Goal: Task Accomplishment & Management: Complete application form

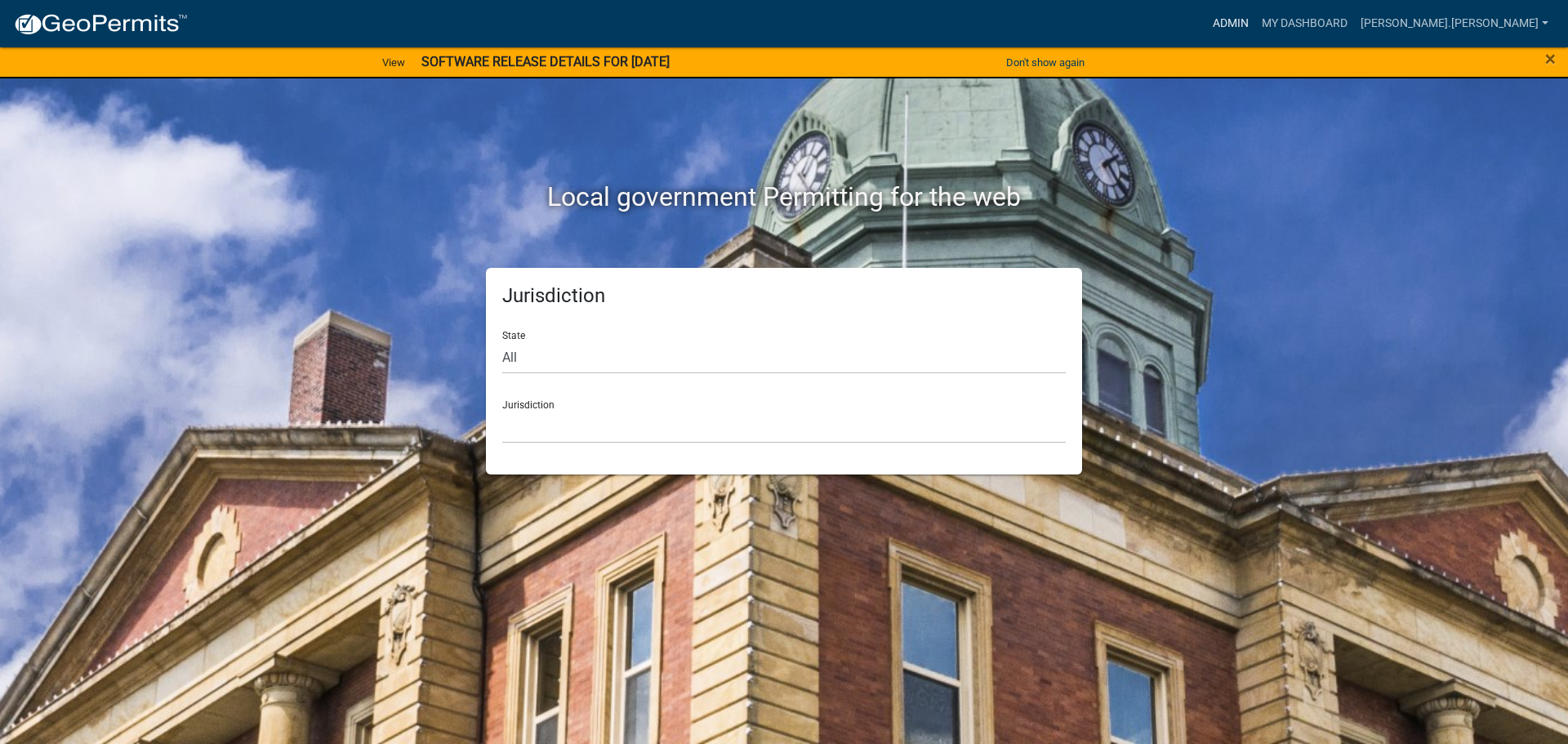
click at [1255, 24] on link "Admin" at bounding box center [1230, 23] width 49 height 31
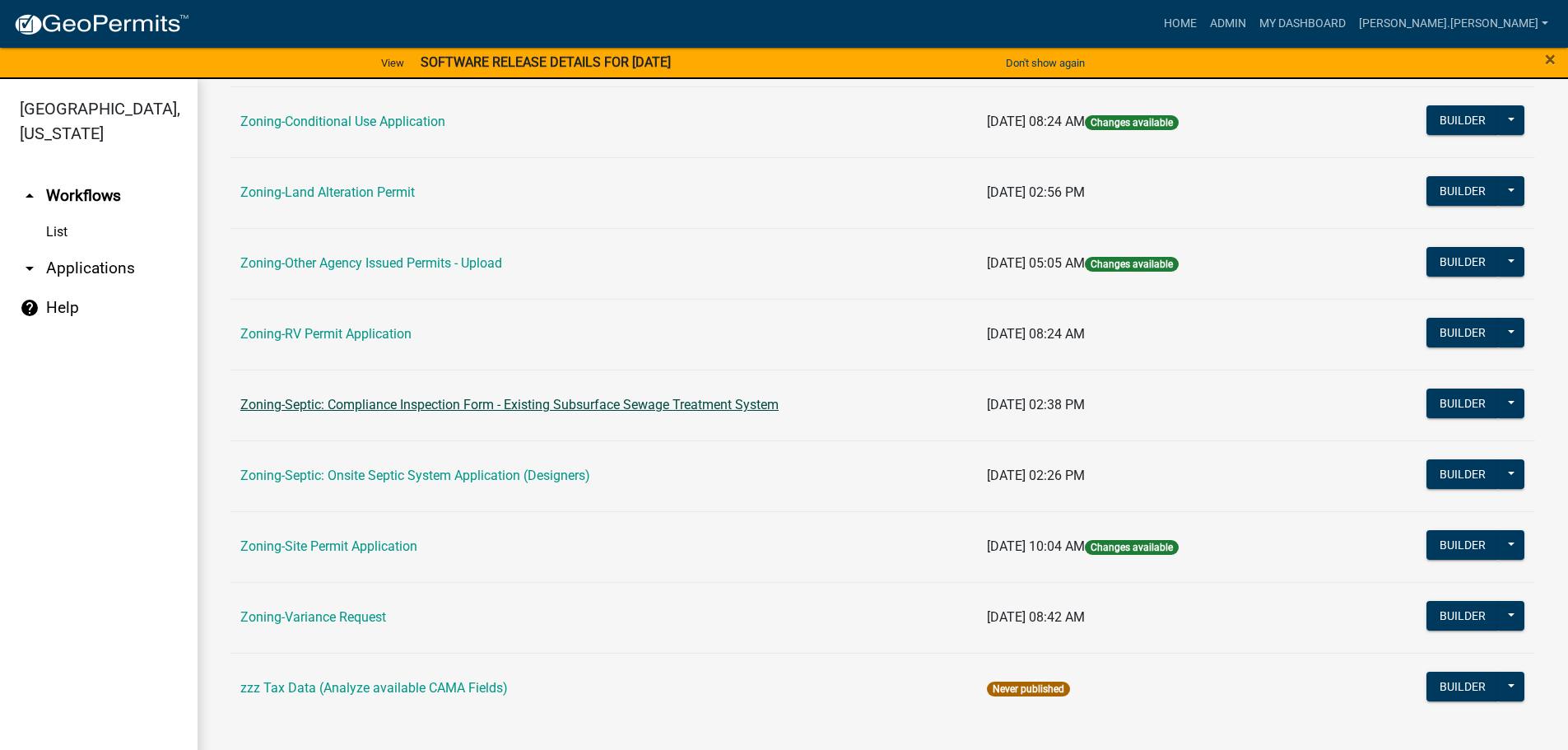
scroll to position [20, 0]
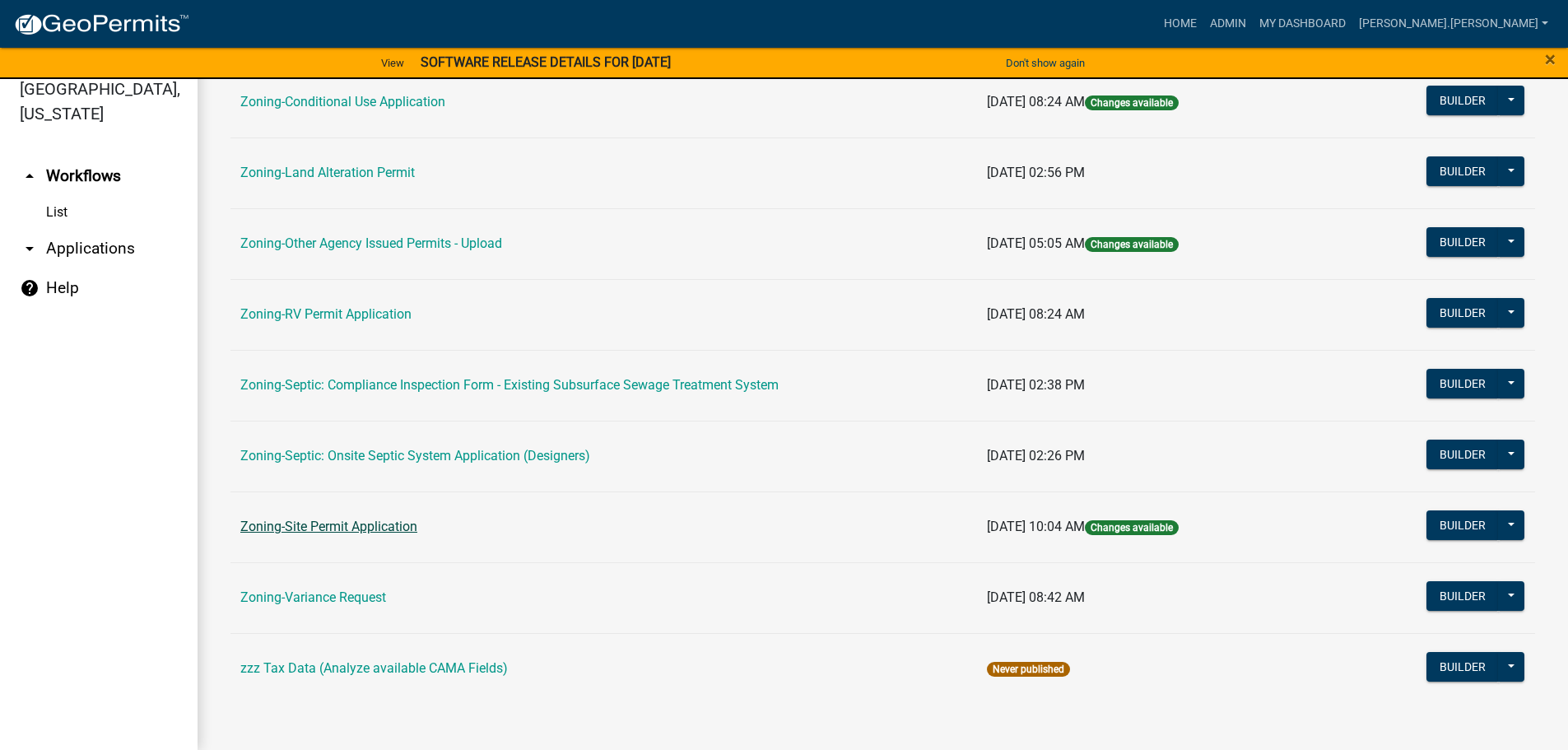
click at [358, 533] on link "Zoning-Site Permit Application" at bounding box center [329, 526] width 177 height 16
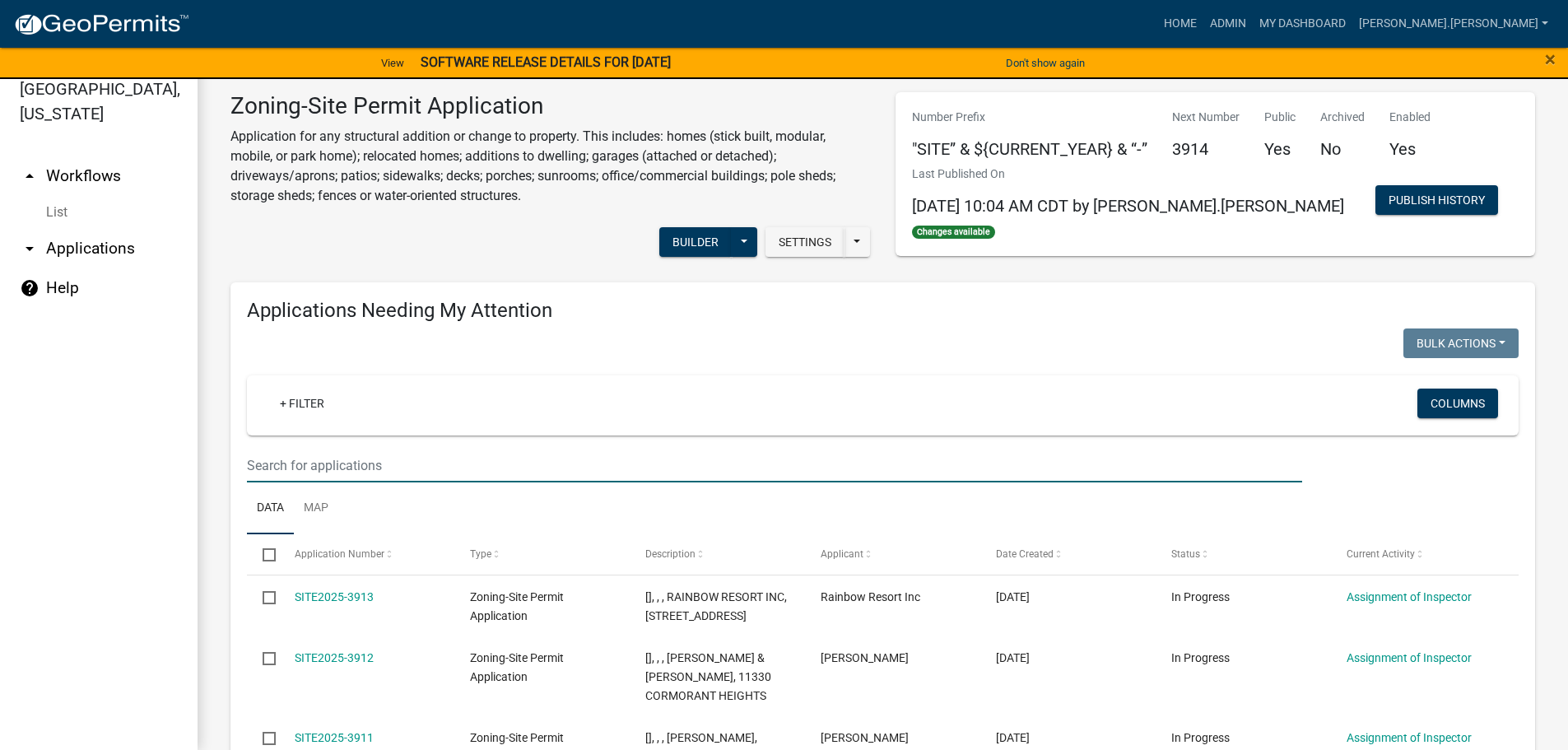
click at [681, 459] on input "text" at bounding box center [775, 465] width 1055 height 33
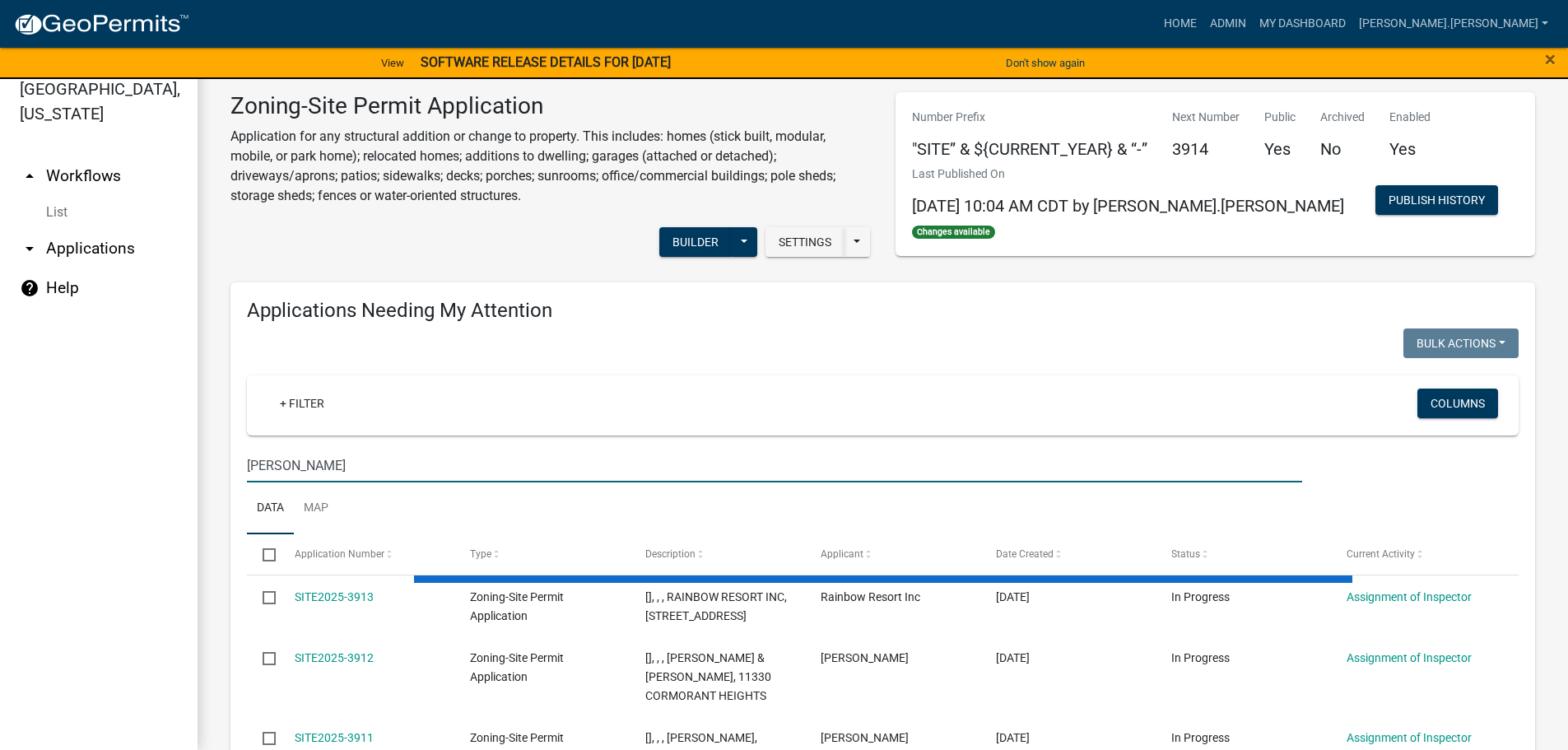
type input "[PERSON_NAME]"
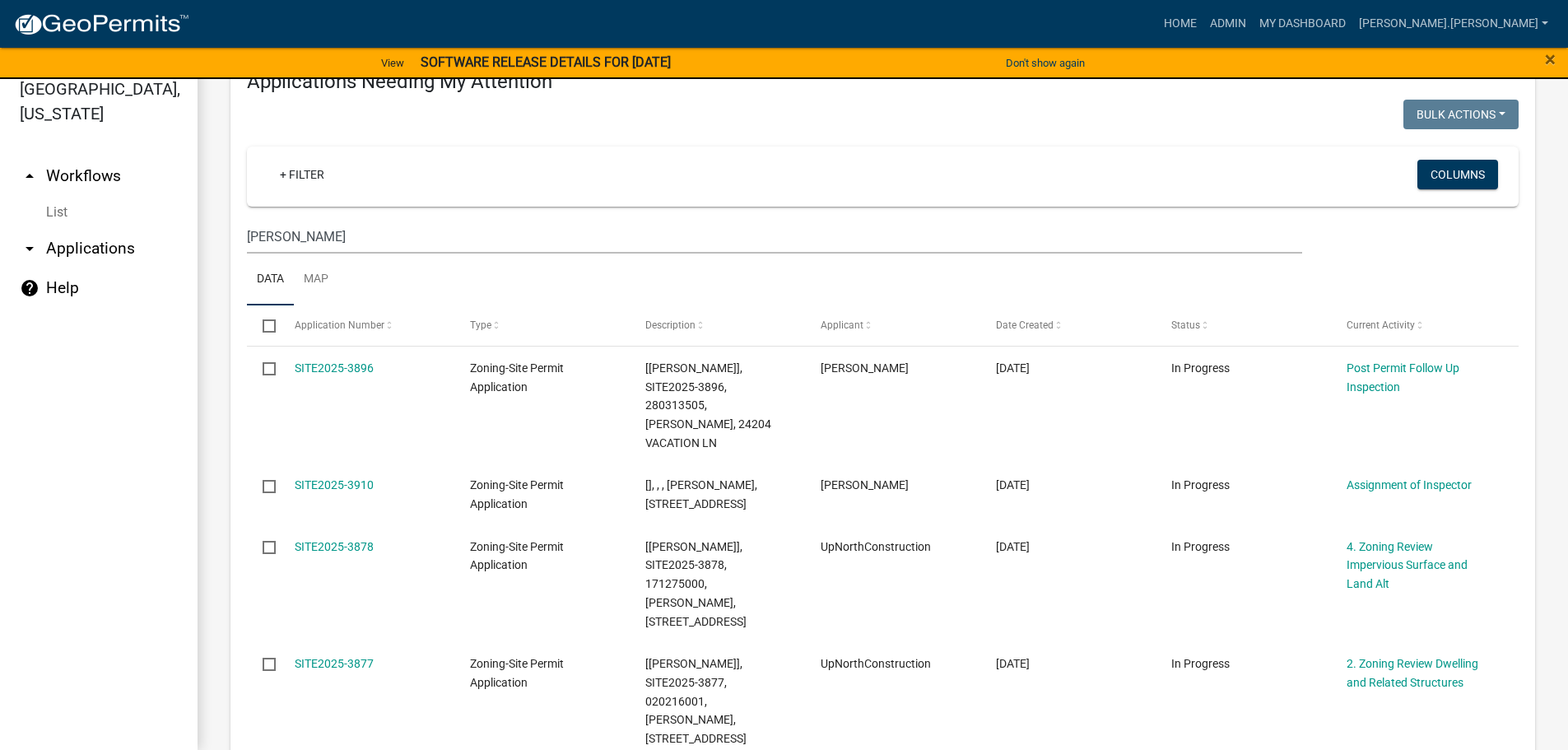
scroll to position [247, 0]
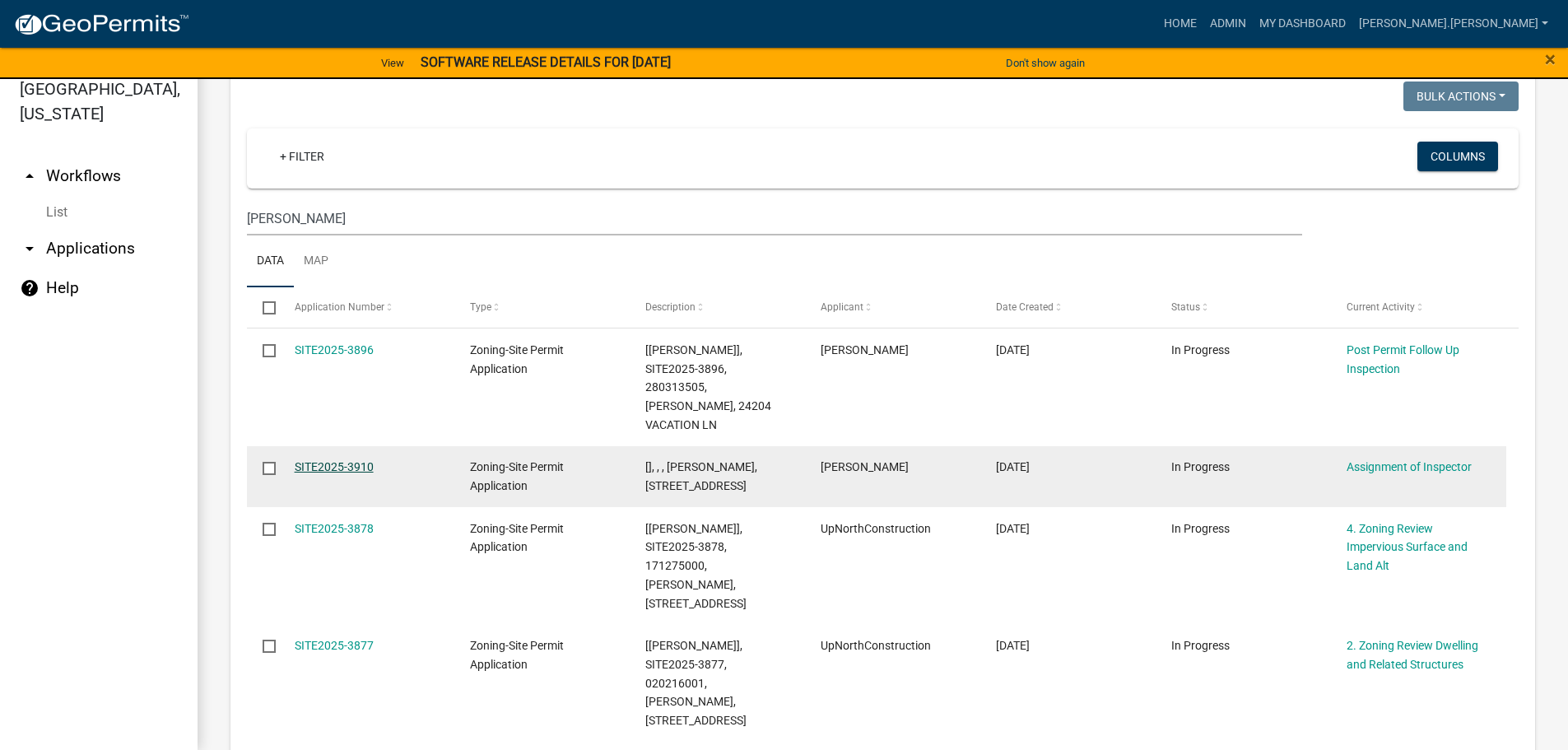
click at [324, 461] on link "SITE2025-3910" at bounding box center [334, 466] width 79 height 13
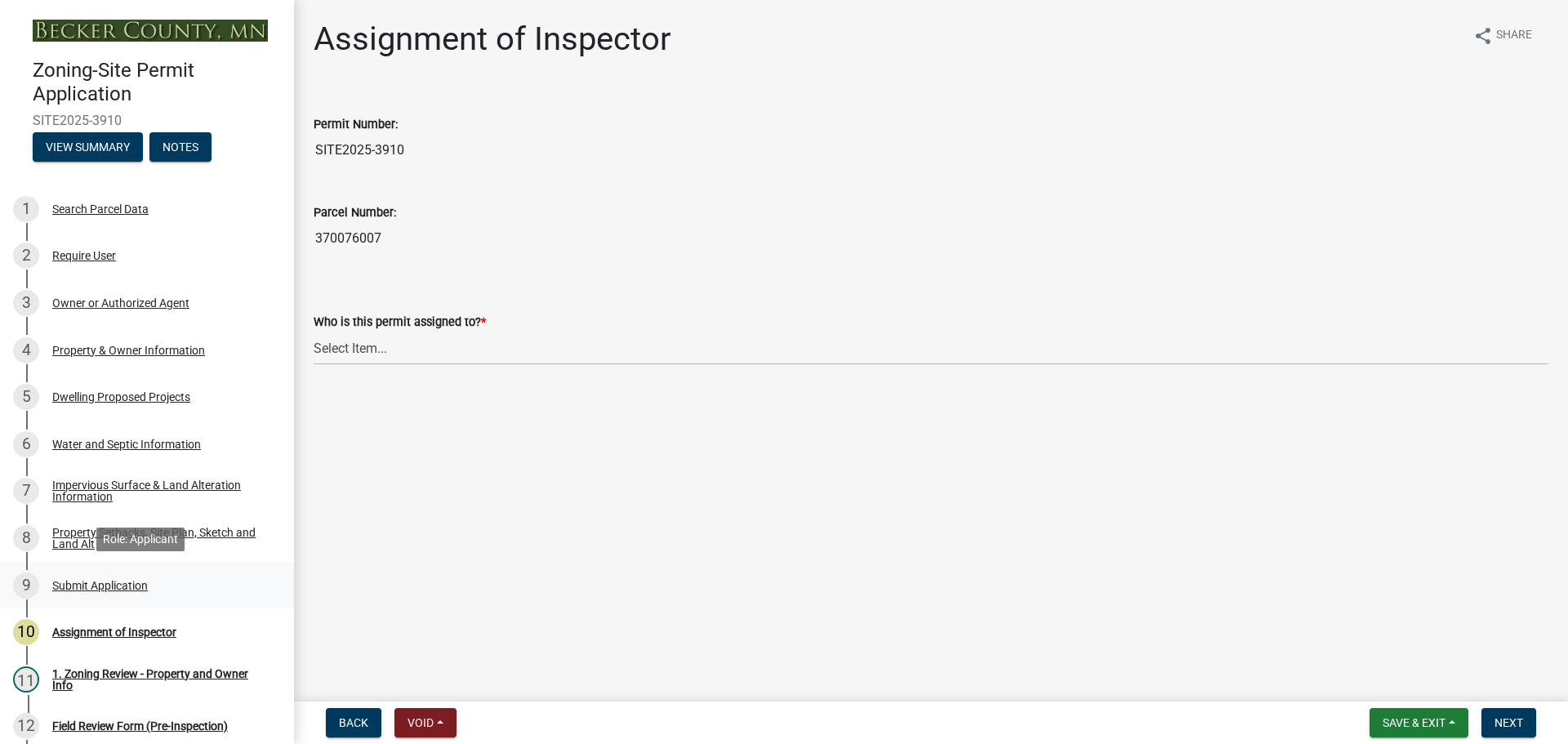
click at [145, 583] on div "Submit Application" at bounding box center [100, 585] width 95 height 12
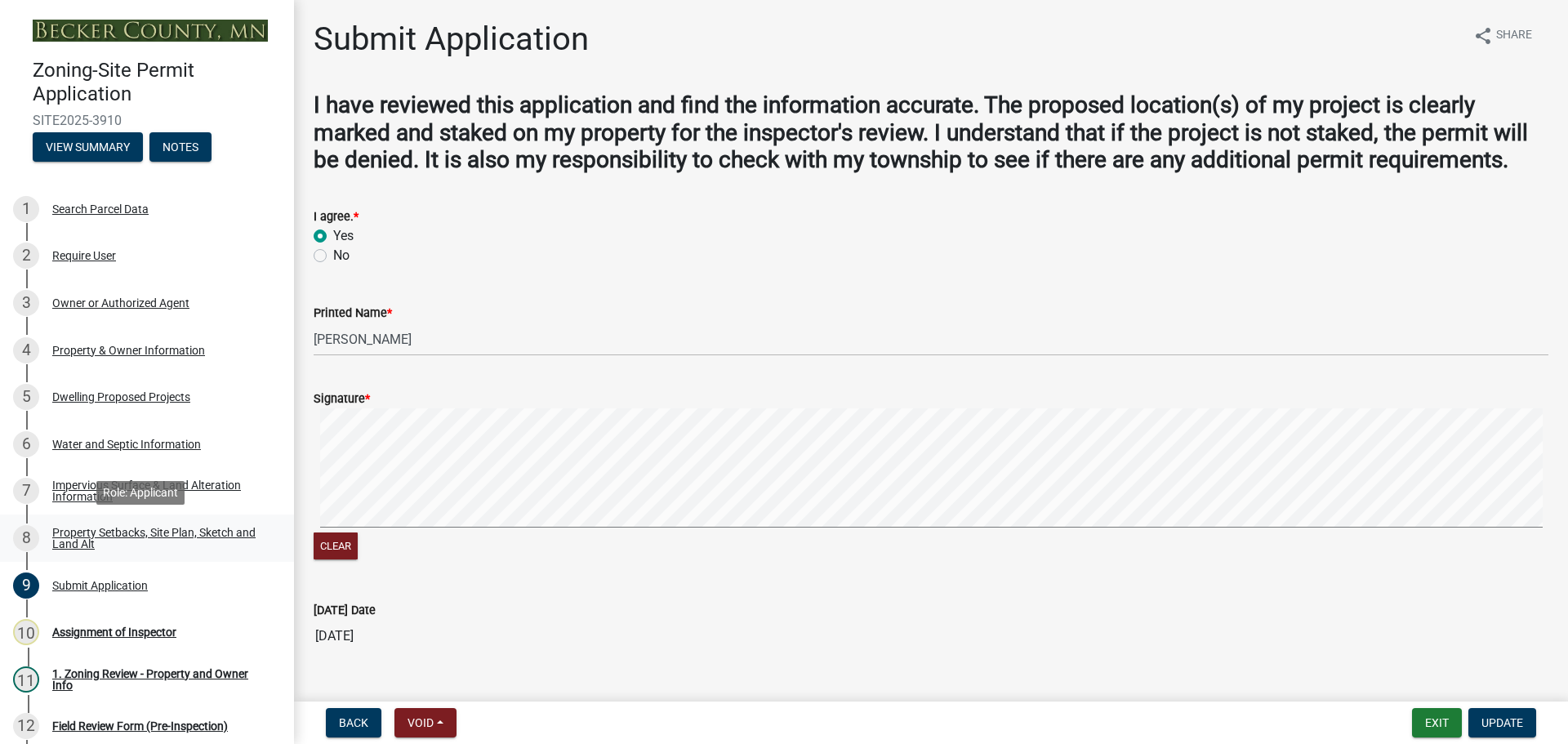
click at [146, 523] on link "8 Property Setbacks, Site Plan, Sketch and Land Alt" at bounding box center [147, 538] width 294 height 48
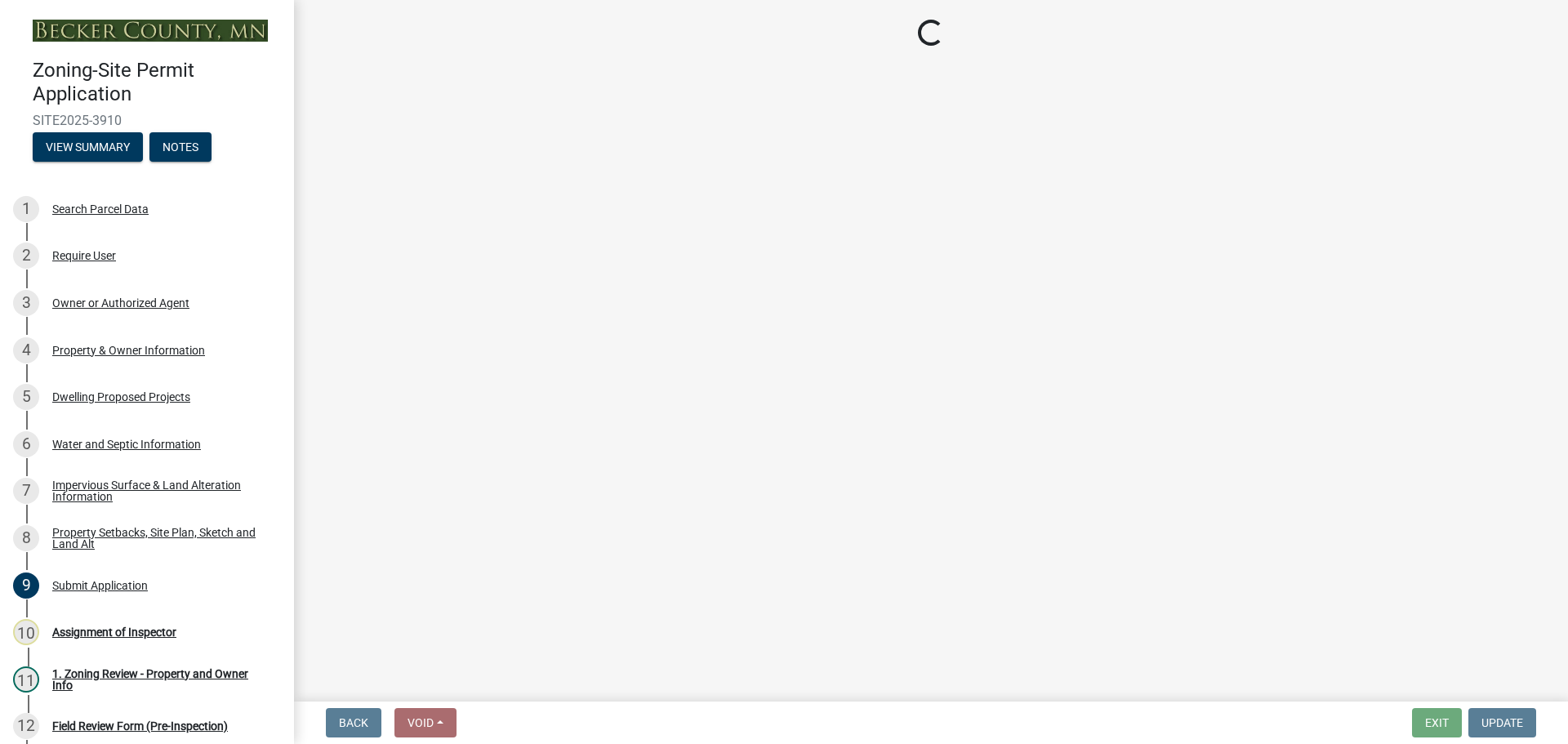
select select "7b13c63f-e699-4112-b373-98fbd28ec536"
select select "6fb38e55-b1d4-4490-a69c-4f13ab4051e6"
select select "fd58f24c-a096-4195-863e-b494ea1fd324"
select select "b9185151-7fec-488a-a719-f11a93338dbd"
select select "e8ab2dc3-aa3f-46f3-9b4a-37eb25ad84af"
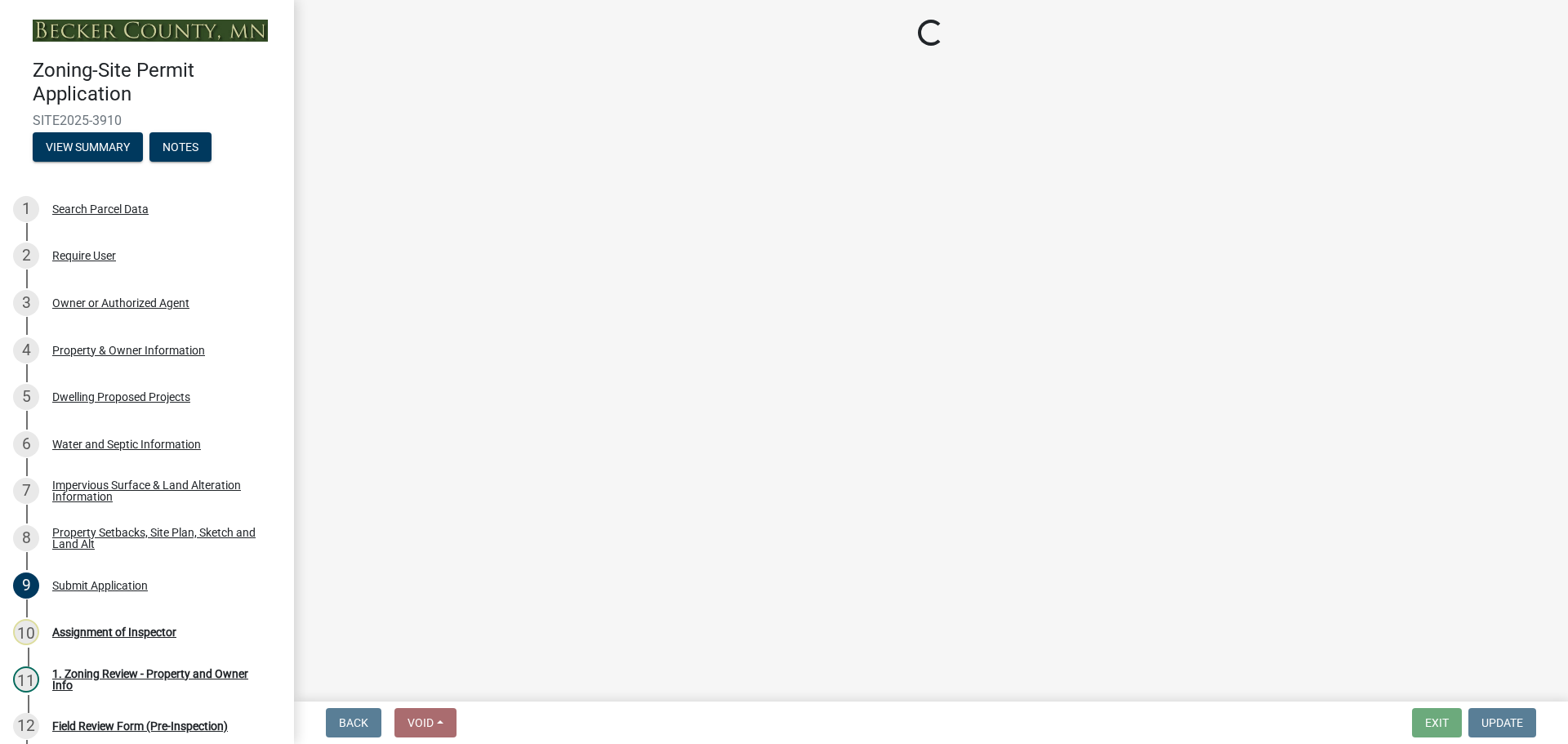
select select "27b2a8b4-abf6-463e-8c0c-7c5d2b4fe26f"
select select "5ad4ab64-b44e-481c-9000-9e5907aa74e1"
select select "e019de12-4845-45f2-ad10-5fb76eee0e55"
select select "288143c3-cc30-40f5-bb2a-2522511345b2"
select select "1c6b2b2e-439c-462d-bb45-b31f31c95a9c"
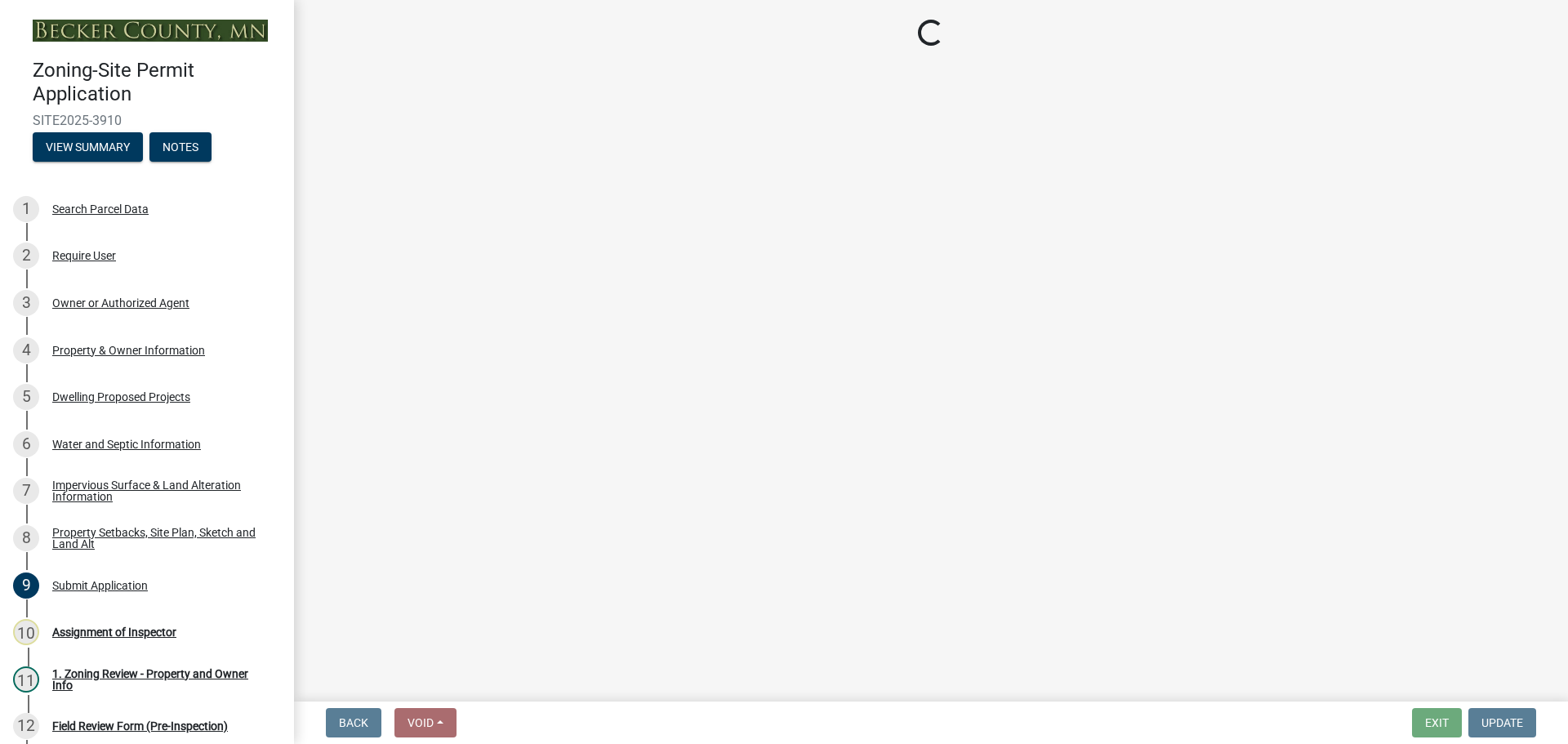
select select "19d13e65-c93d-443e-910a-7a17299544cc"
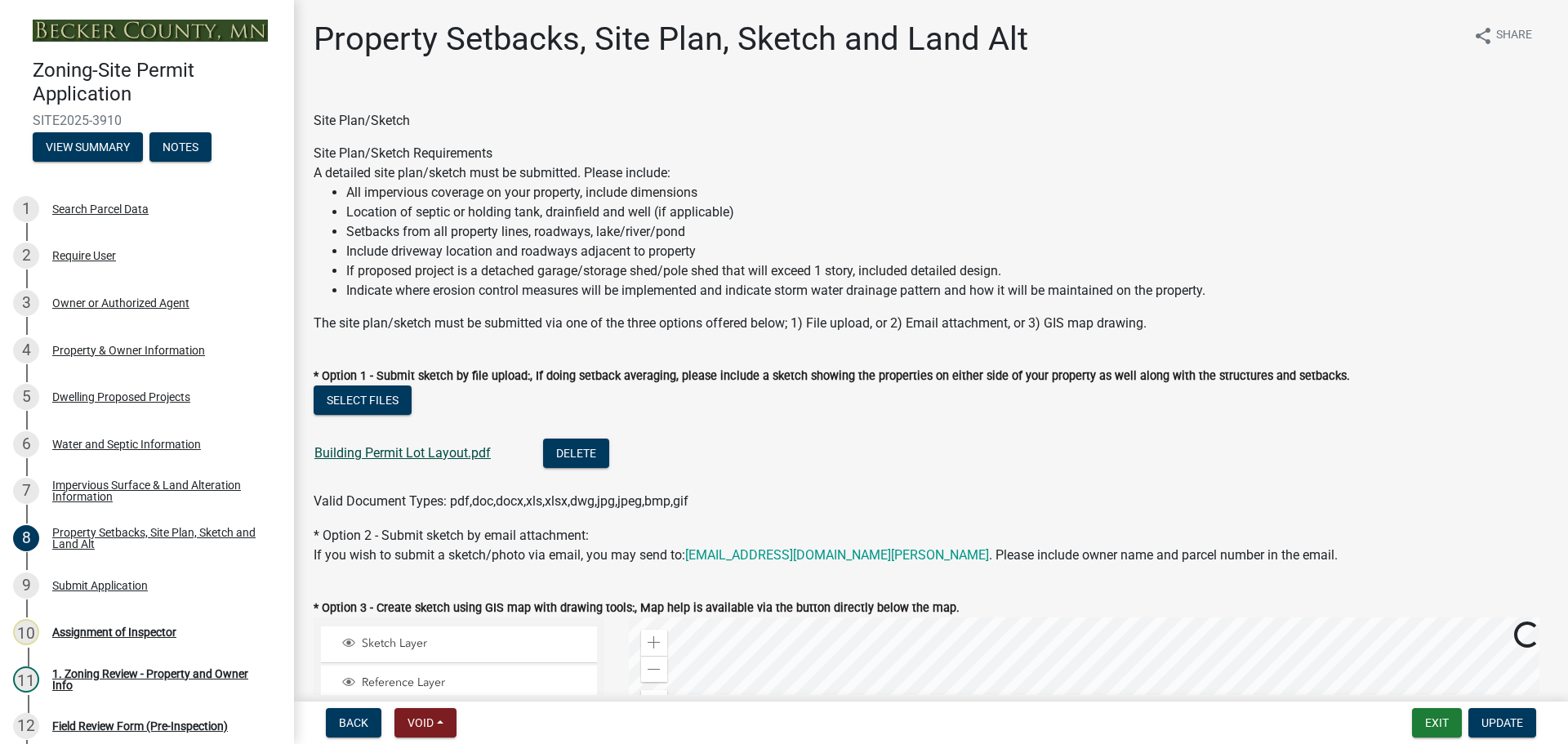
click at [437, 448] on link "Building Permit Lot Layout.pdf" at bounding box center [402, 453] width 176 height 16
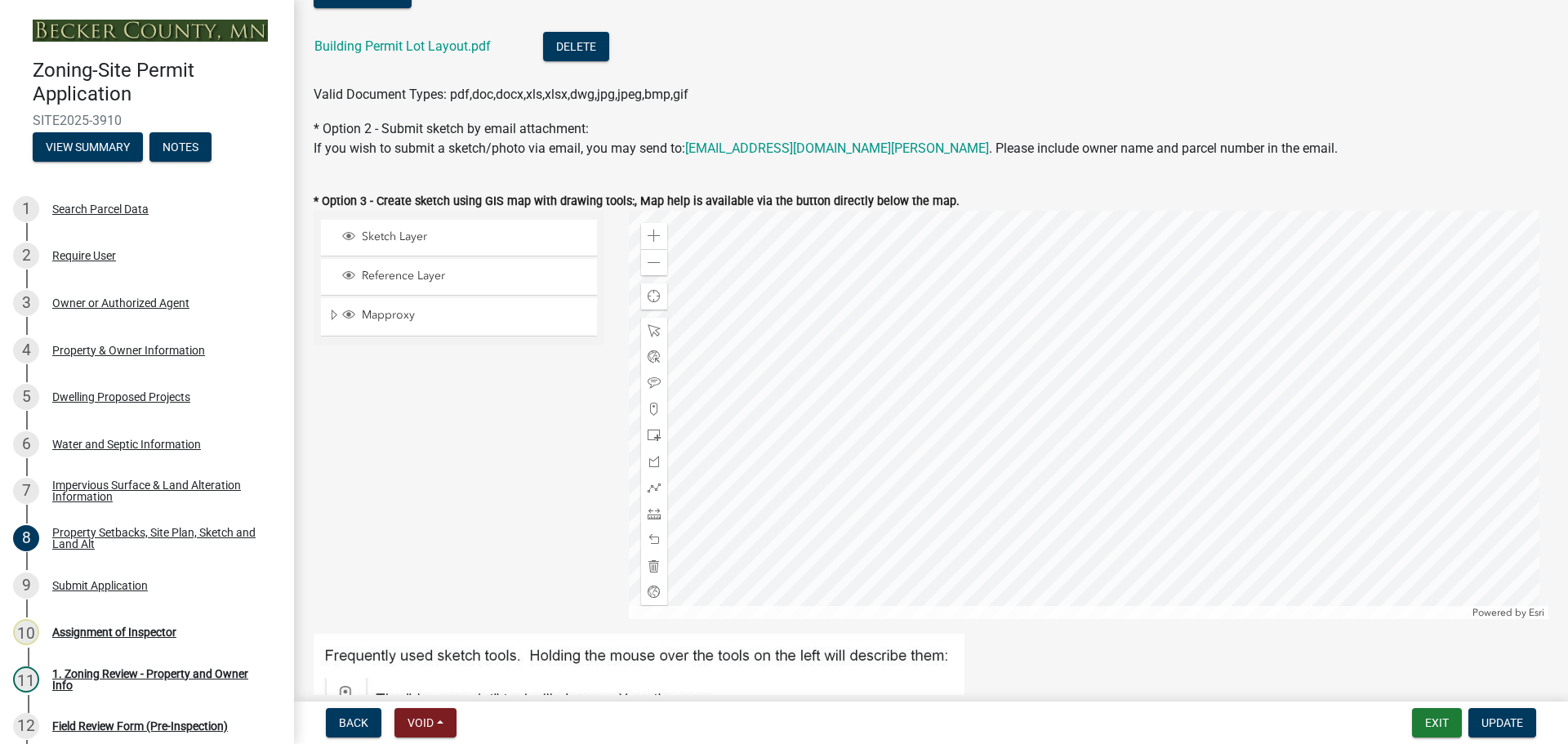
scroll to position [408, 0]
click at [123, 445] on div "Water and Septic Information" at bounding box center [127, 444] width 149 height 12
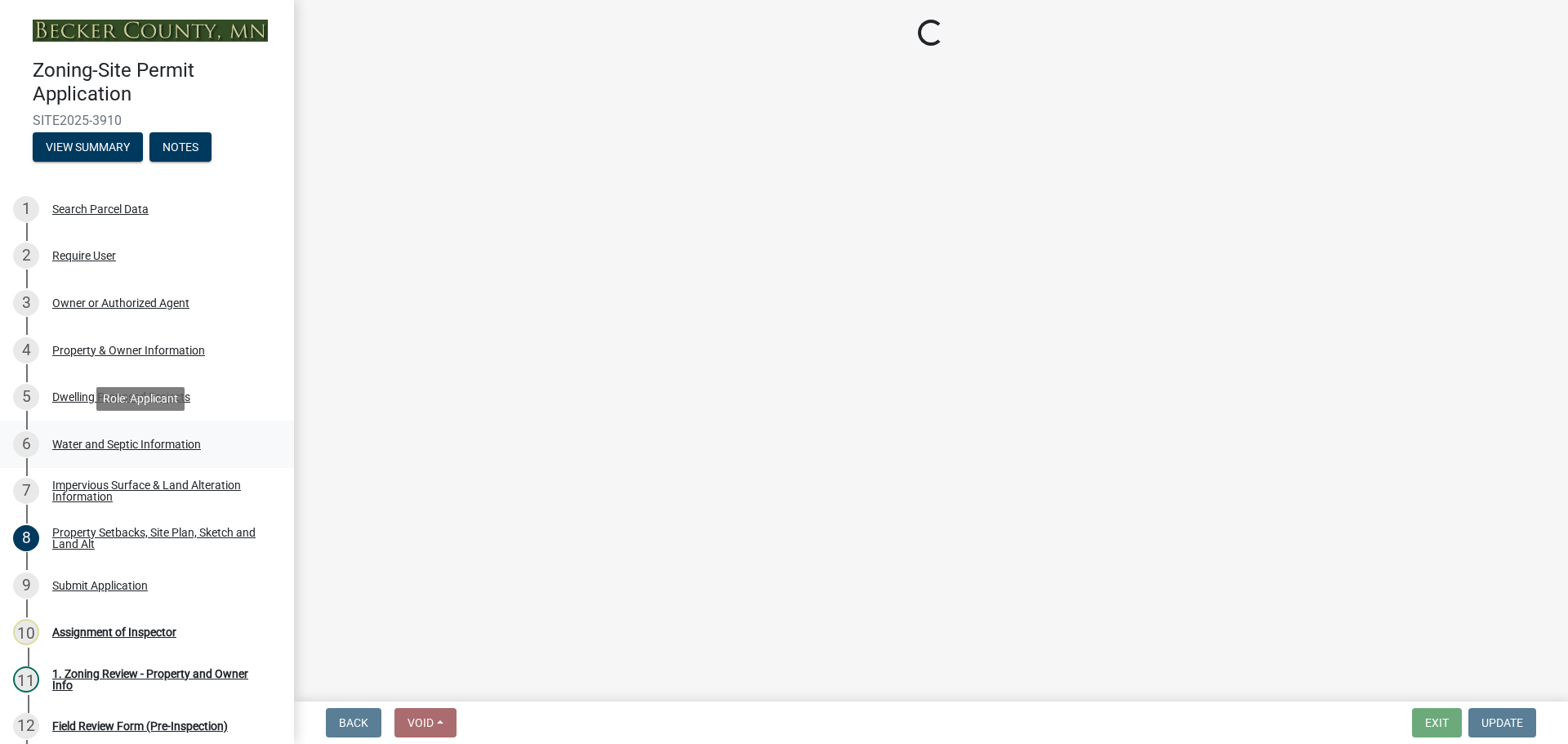
scroll to position [0, 0]
select select "295c6ba3-00c2-4229-aea3-8b4be6316de8"
select select "bb0103e2-6f27-4335-a860-183be8d3b6e1"
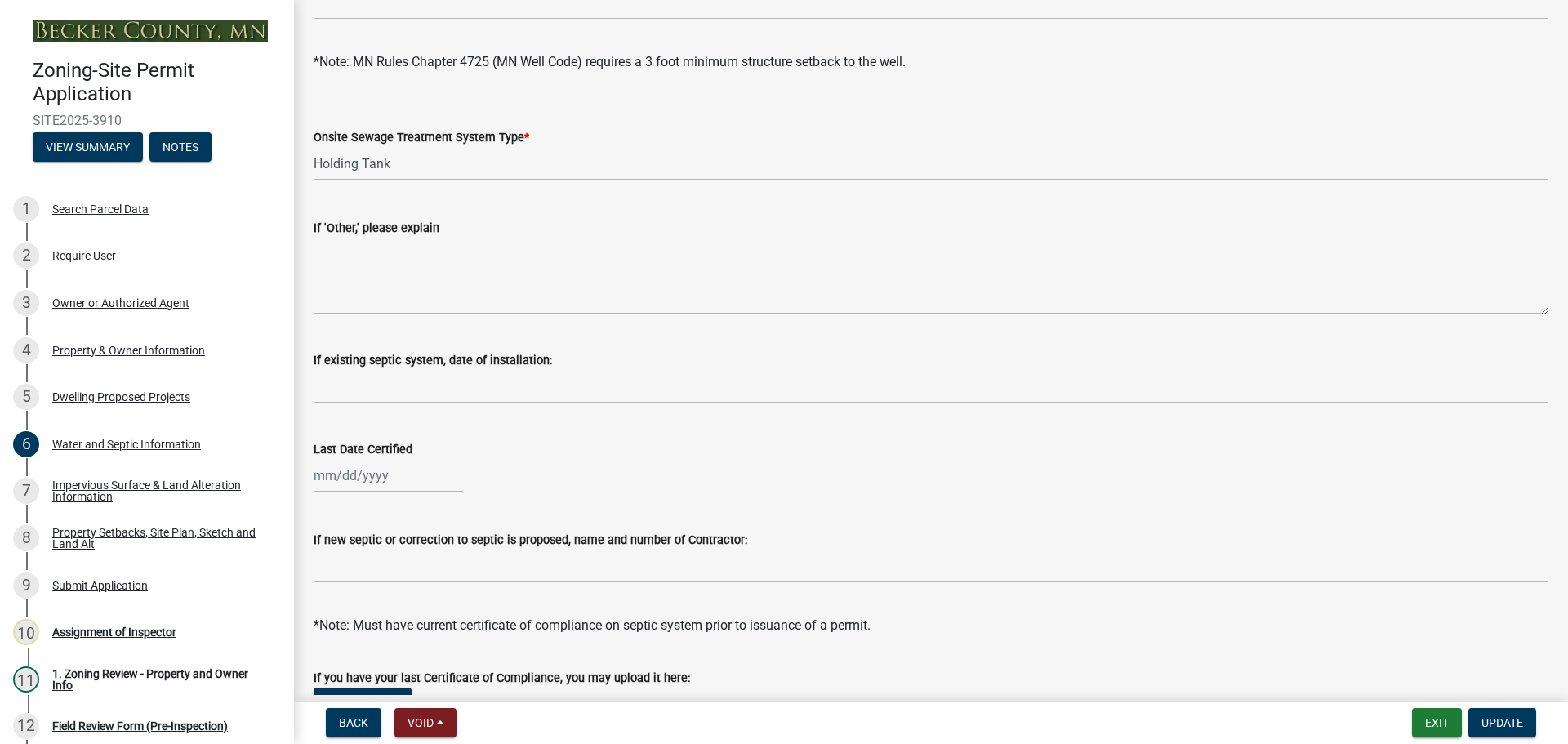
scroll to position [326, 0]
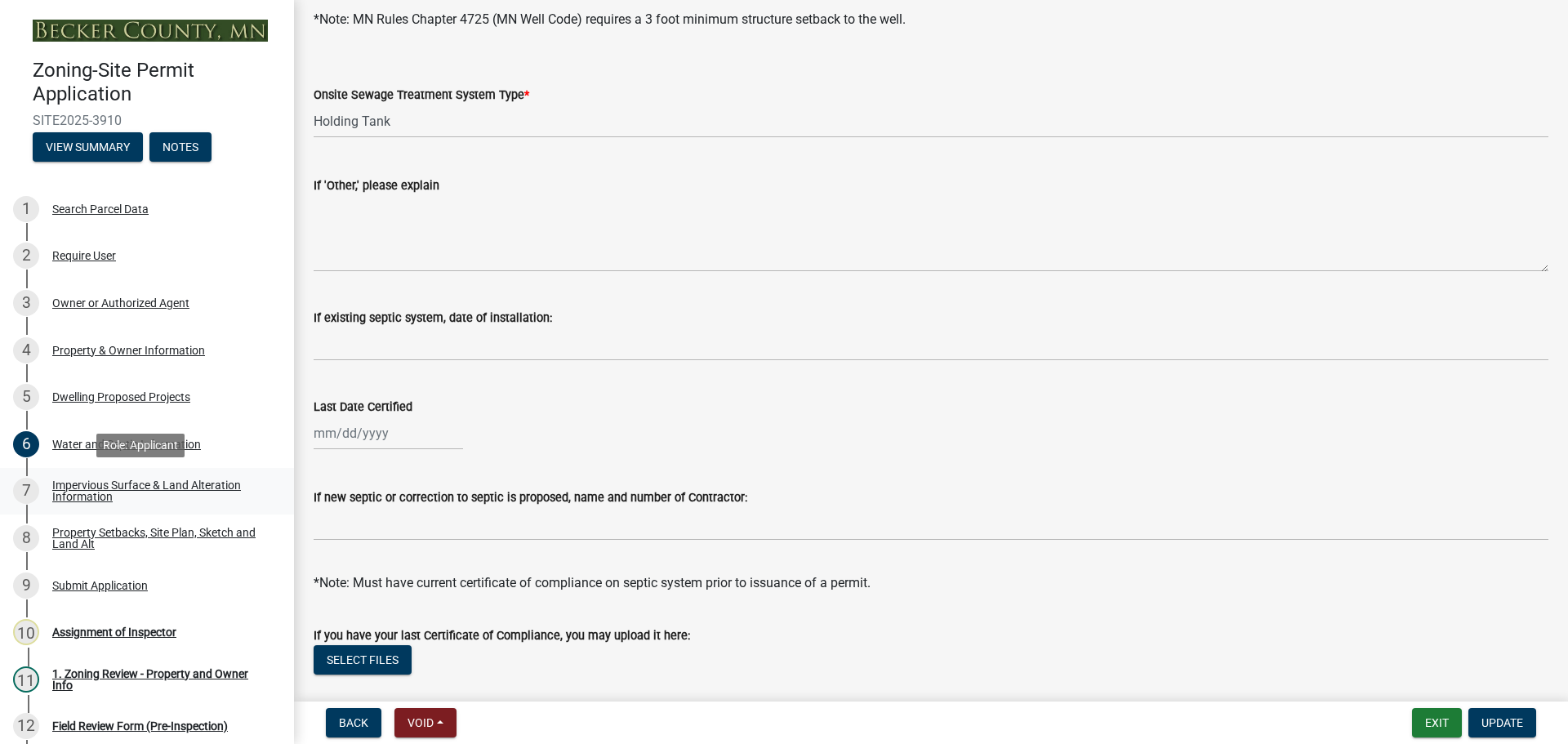
click at [151, 490] on div "Impervious Surface & Land Alteration Information" at bounding box center [160, 490] width 215 height 22
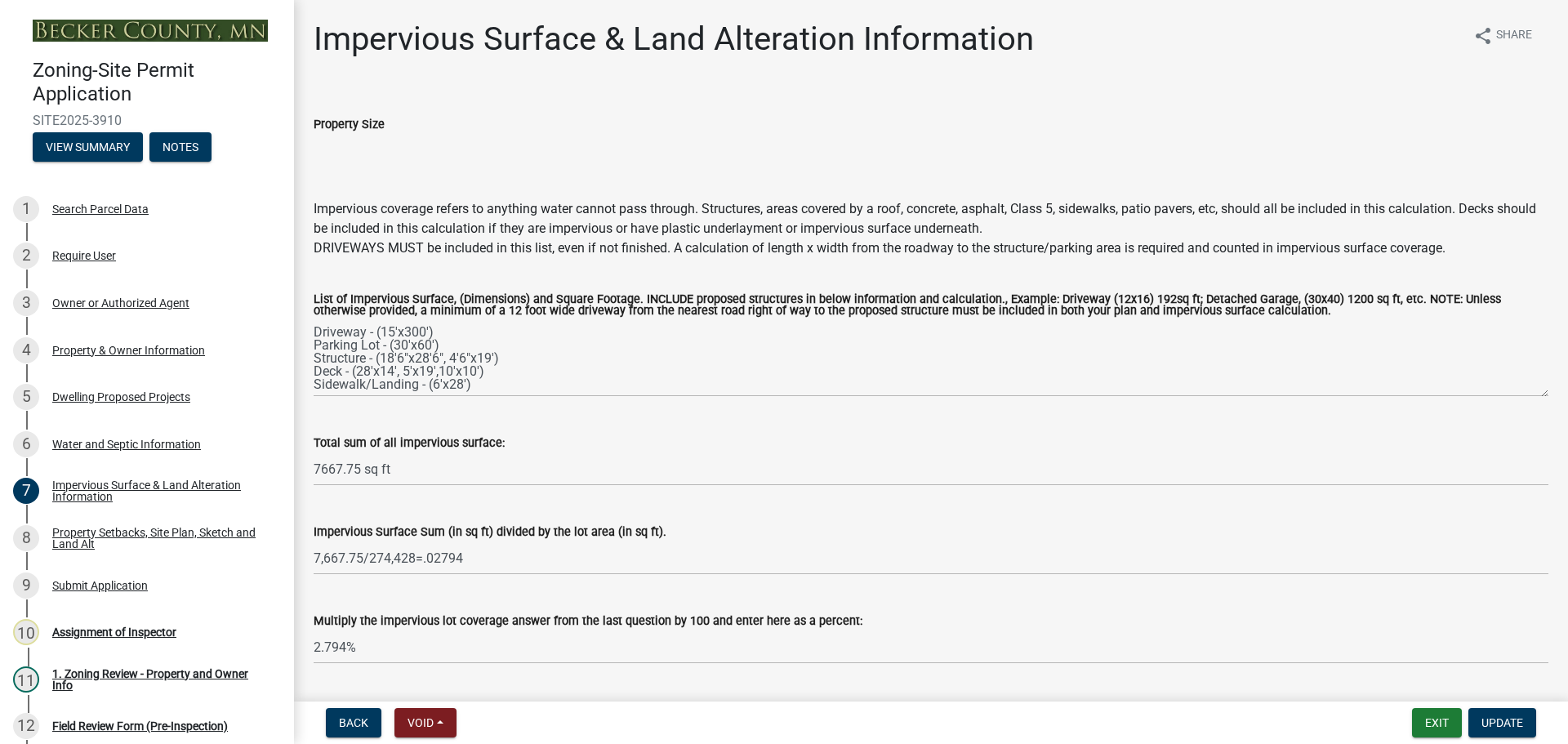
scroll to position [47, 0]
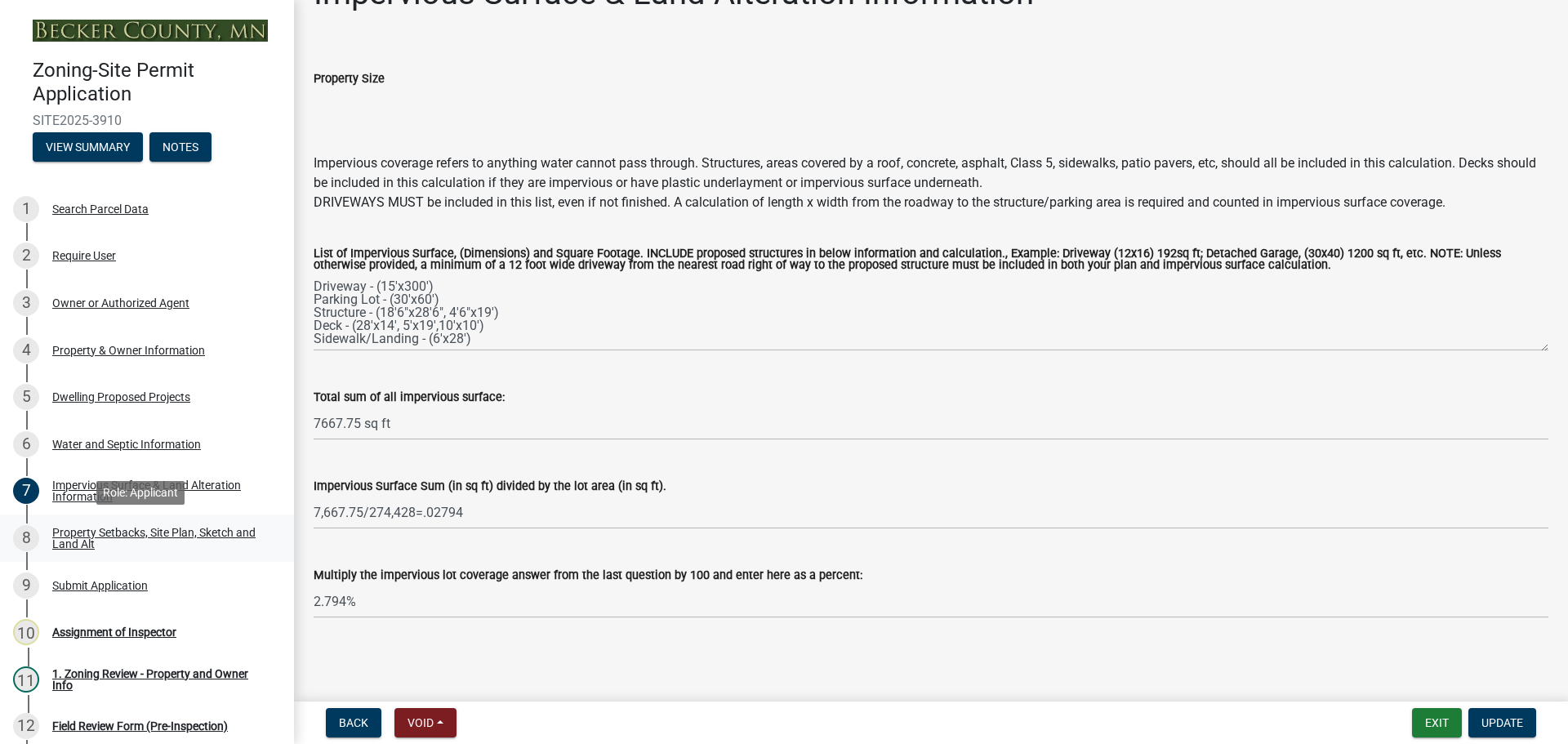
click at [186, 527] on div "Property Setbacks, Site Plan, Sketch and Land Alt" at bounding box center [160, 538] width 215 height 22
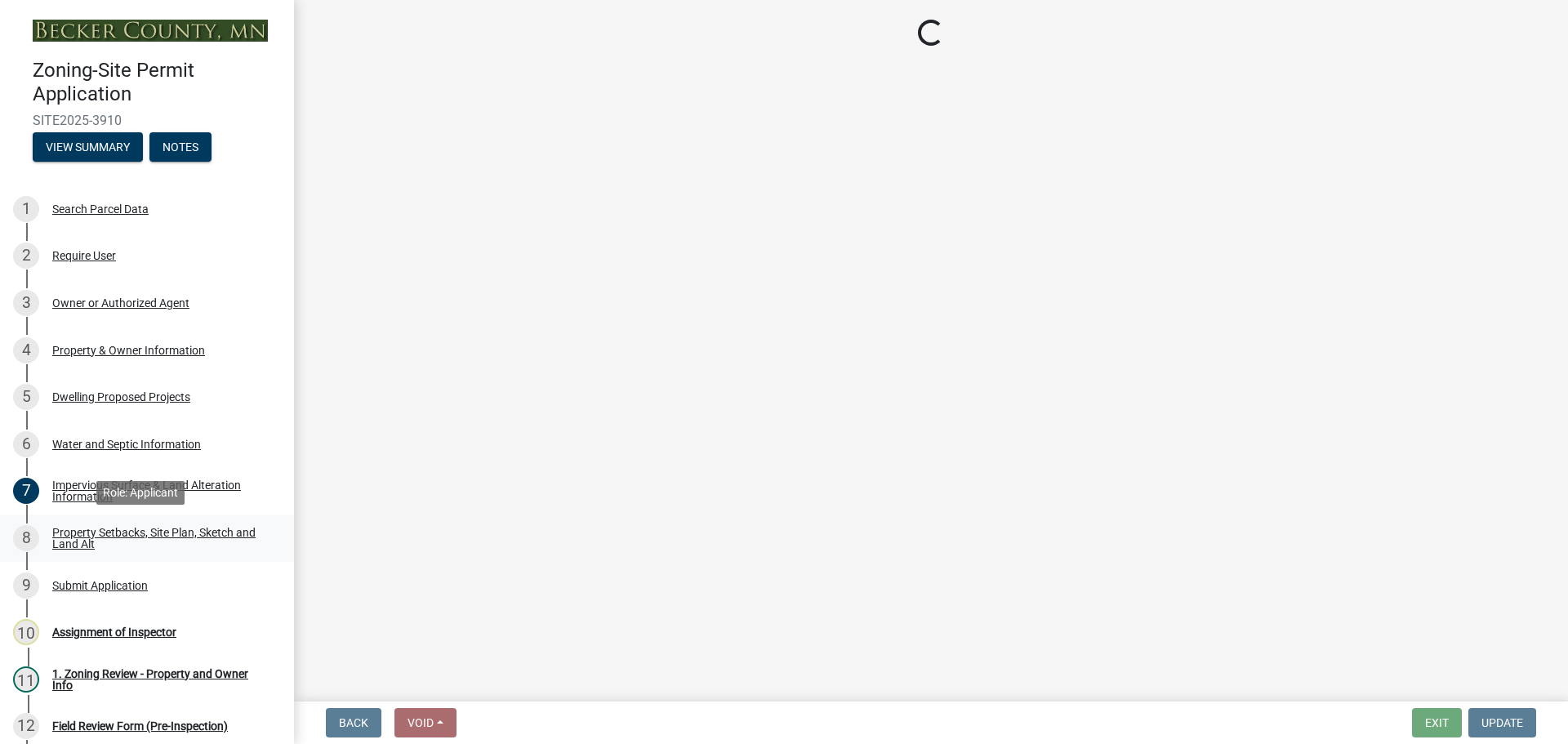
scroll to position [0, 0]
select select "7b13c63f-e699-4112-b373-98fbd28ec536"
select select "6fb38e55-b1d4-4490-a69c-4f13ab4051e6"
select select "fd58f24c-a096-4195-863e-b494ea1fd324"
select select "b9185151-7fec-488a-a719-f11a93338dbd"
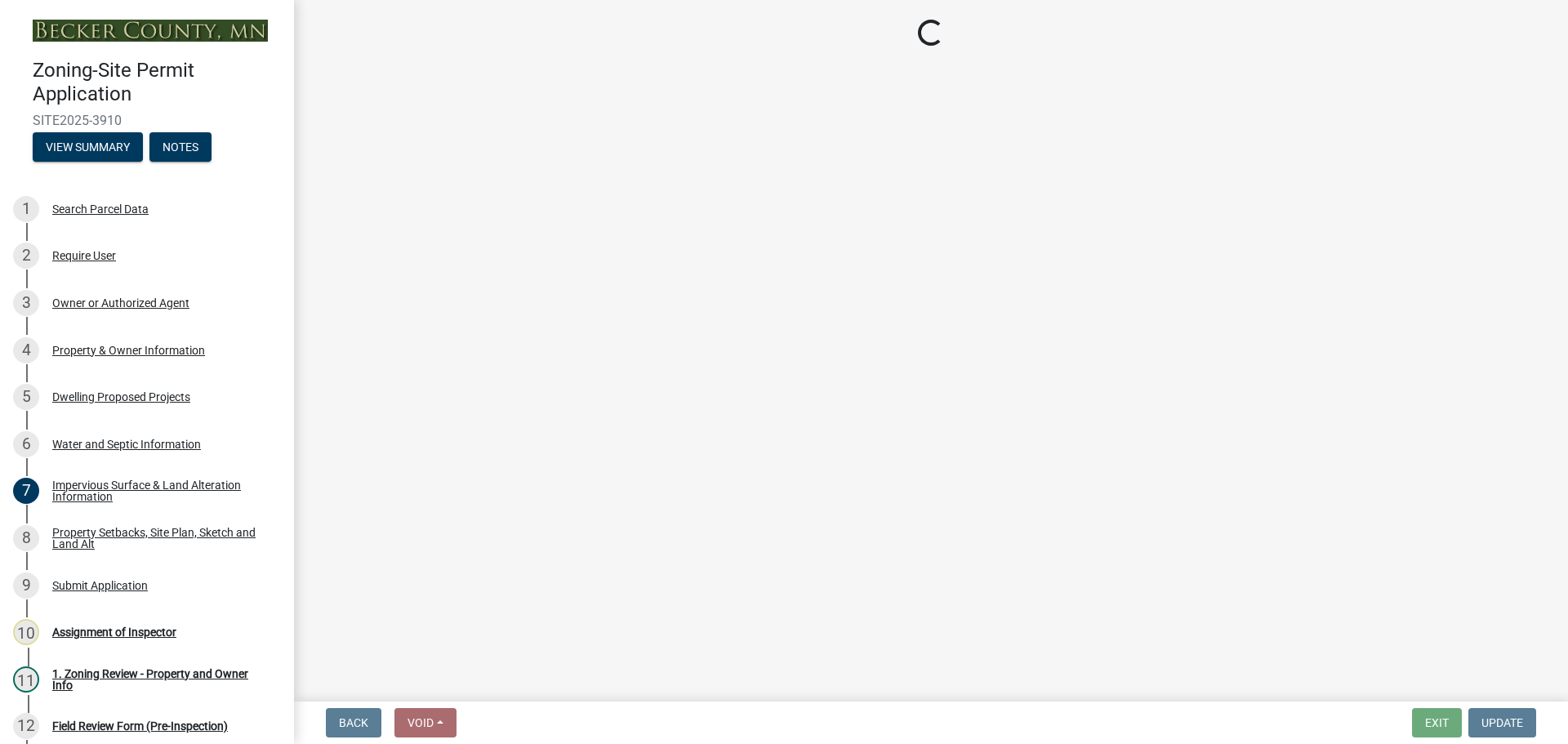
select select "e8ab2dc3-aa3f-46f3-9b4a-37eb25ad84af"
select select "27b2a8b4-abf6-463e-8c0c-7c5d2b4fe26f"
select select "5ad4ab64-b44e-481c-9000-9e5907aa74e1"
select select "e019de12-4845-45f2-ad10-5fb76eee0e55"
select select "288143c3-cc30-40f5-bb2a-2522511345b2"
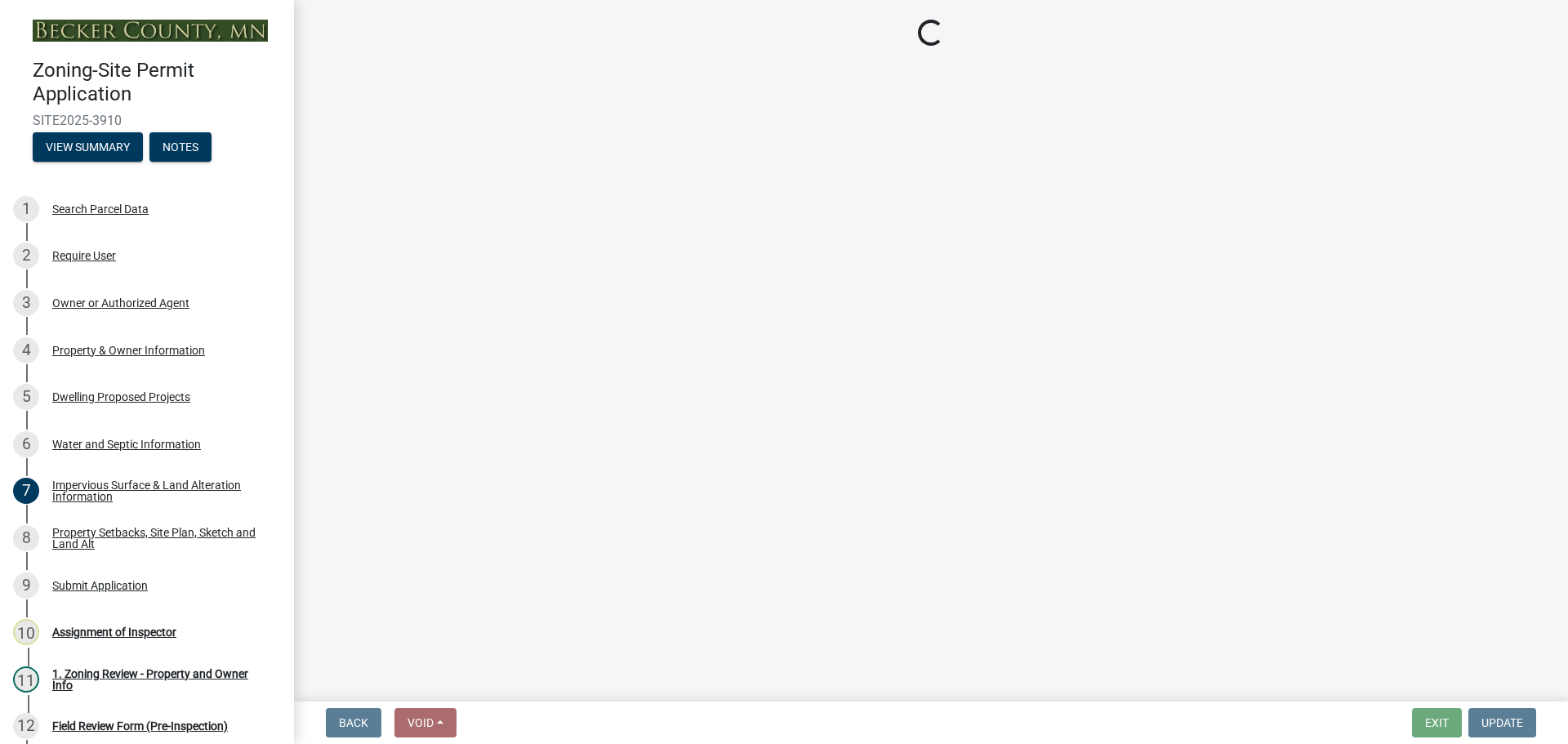
select select "1c6b2b2e-439c-462d-bb45-b31f31c95a9c"
select select "19d13e65-c93d-443e-910a-7a17299544cc"
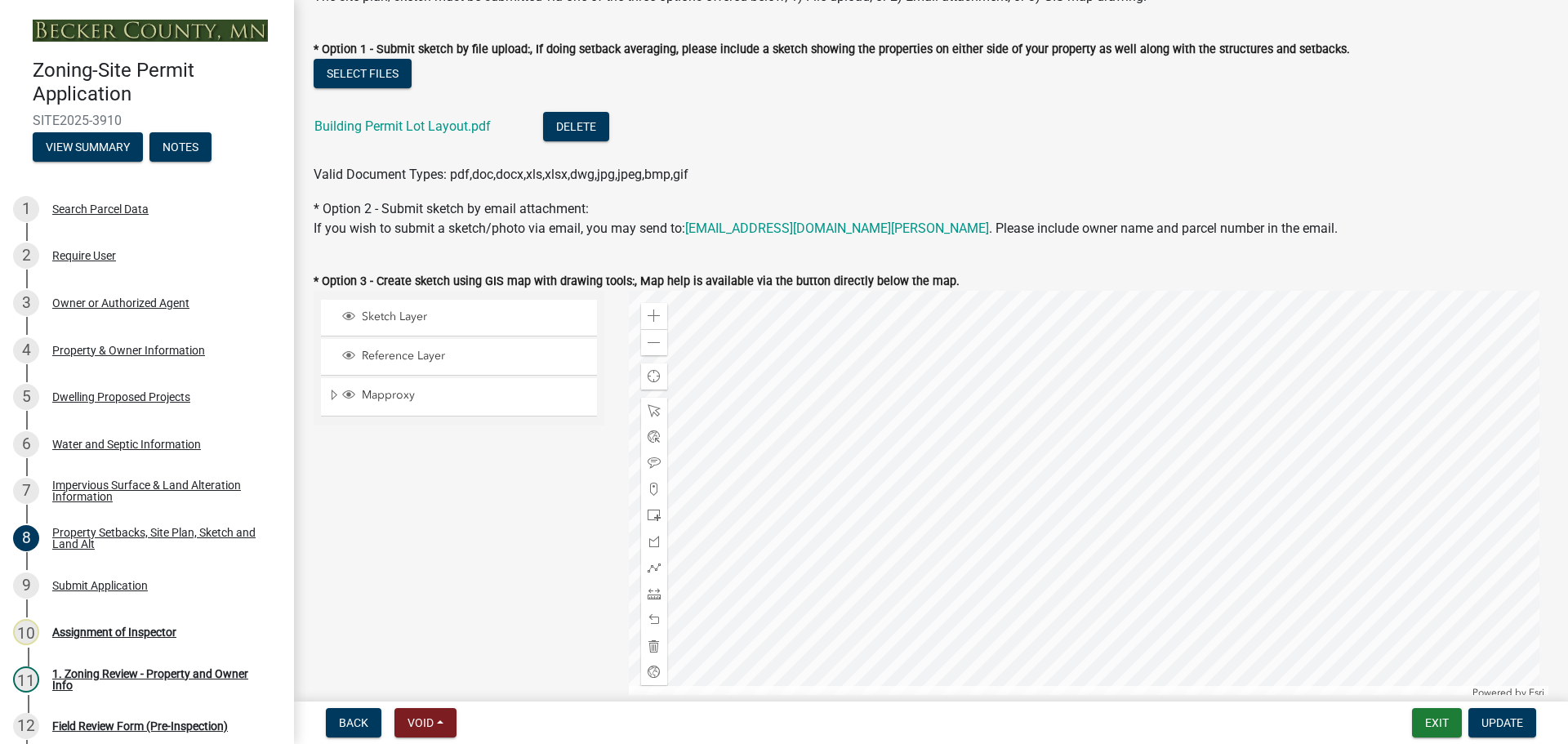
scroll to position [653, 0]
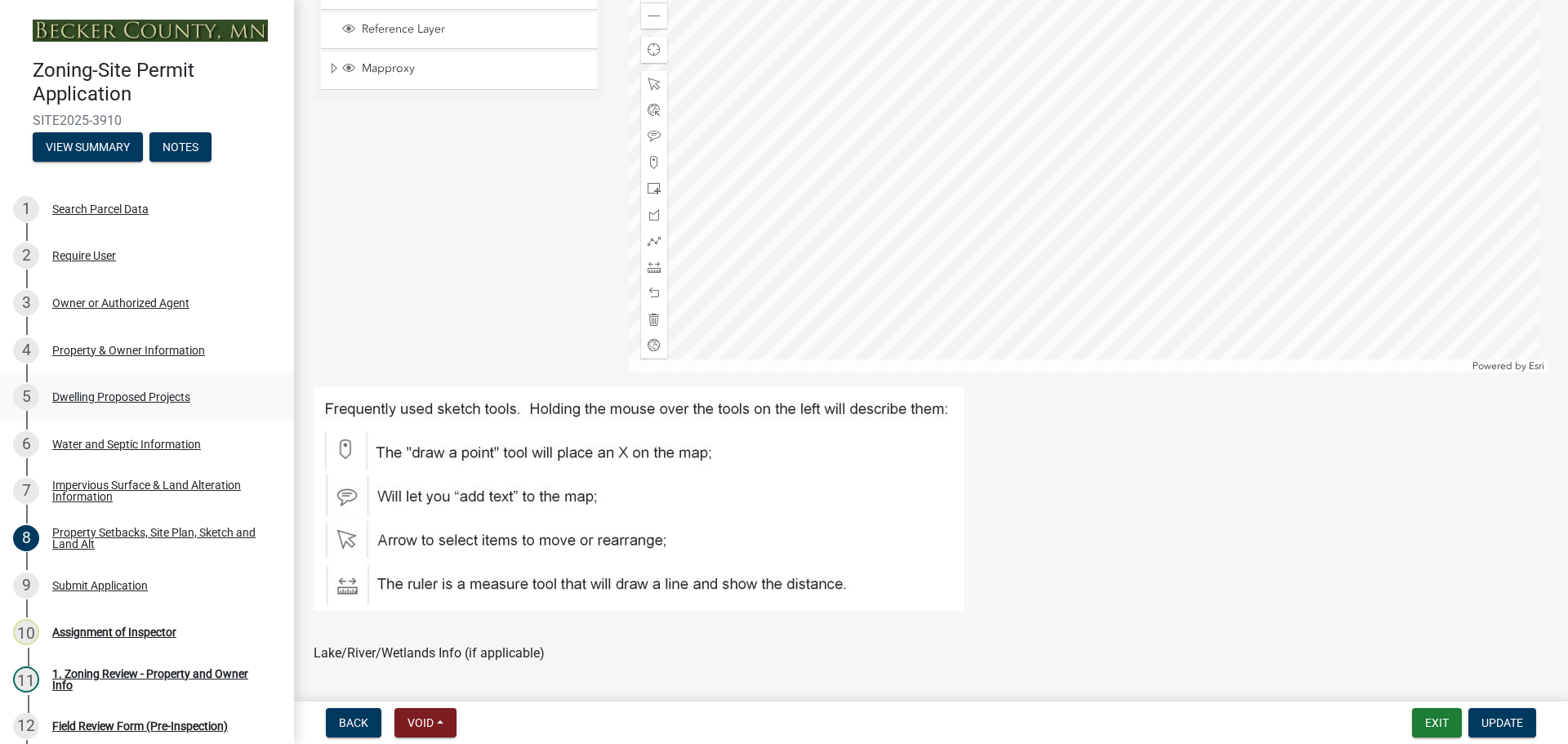
click at [122, 397] on div "Dwelling Proposed Projects" at bounding box center [122, 397] width 138 height 12
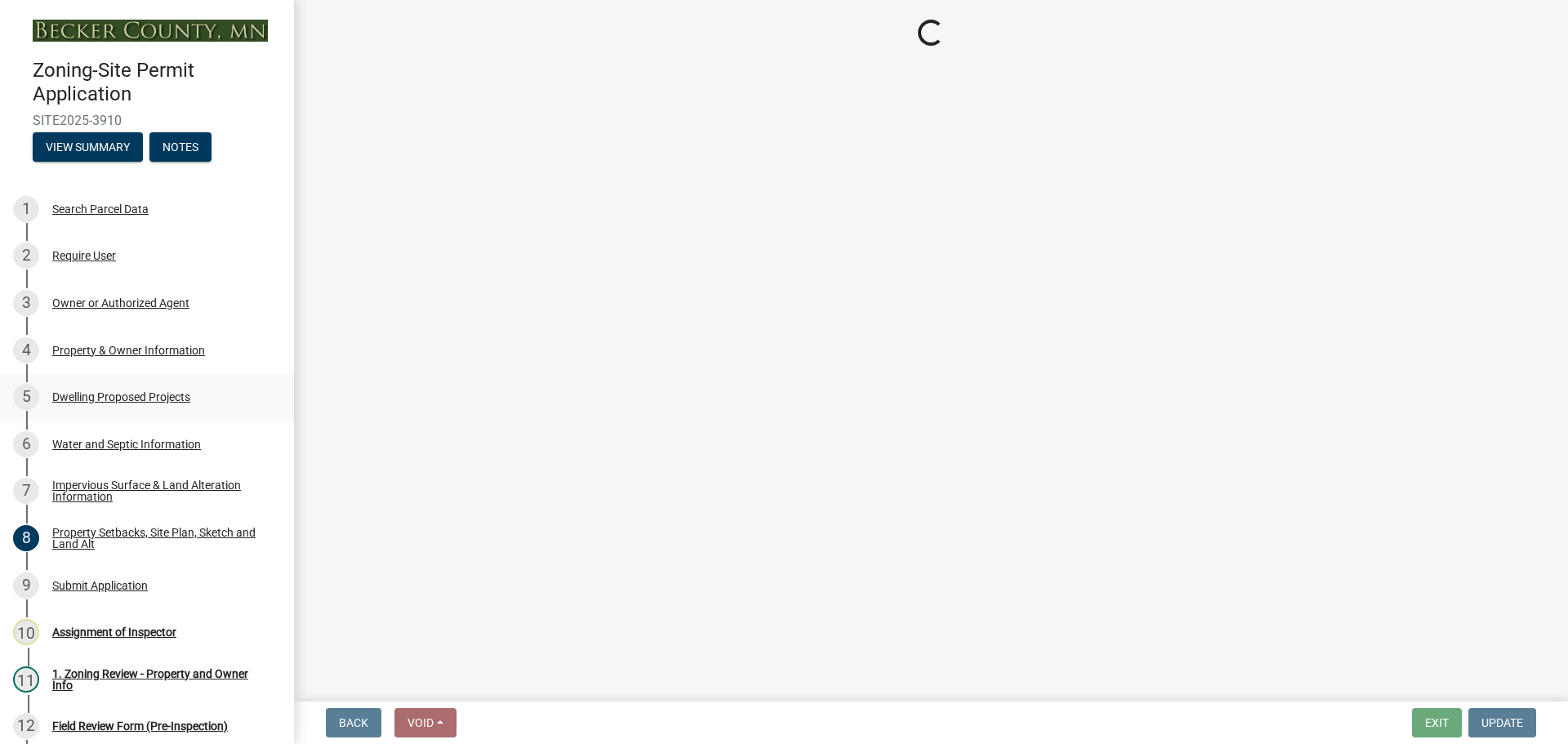
scroll to position [0, 0]
select select "bcd1727f-7fe8-49dd-a2ab-0f0ce19ff6a0"
select select "566f81cc-4b3f-4ecb-9f16-a2b313352c61"
select select "03c1fec4-1fbe-4331-bc18-34e24145556f"
select select "4f5e2784-8c40-49a3-b0e9-8f1a3cbab4f4"
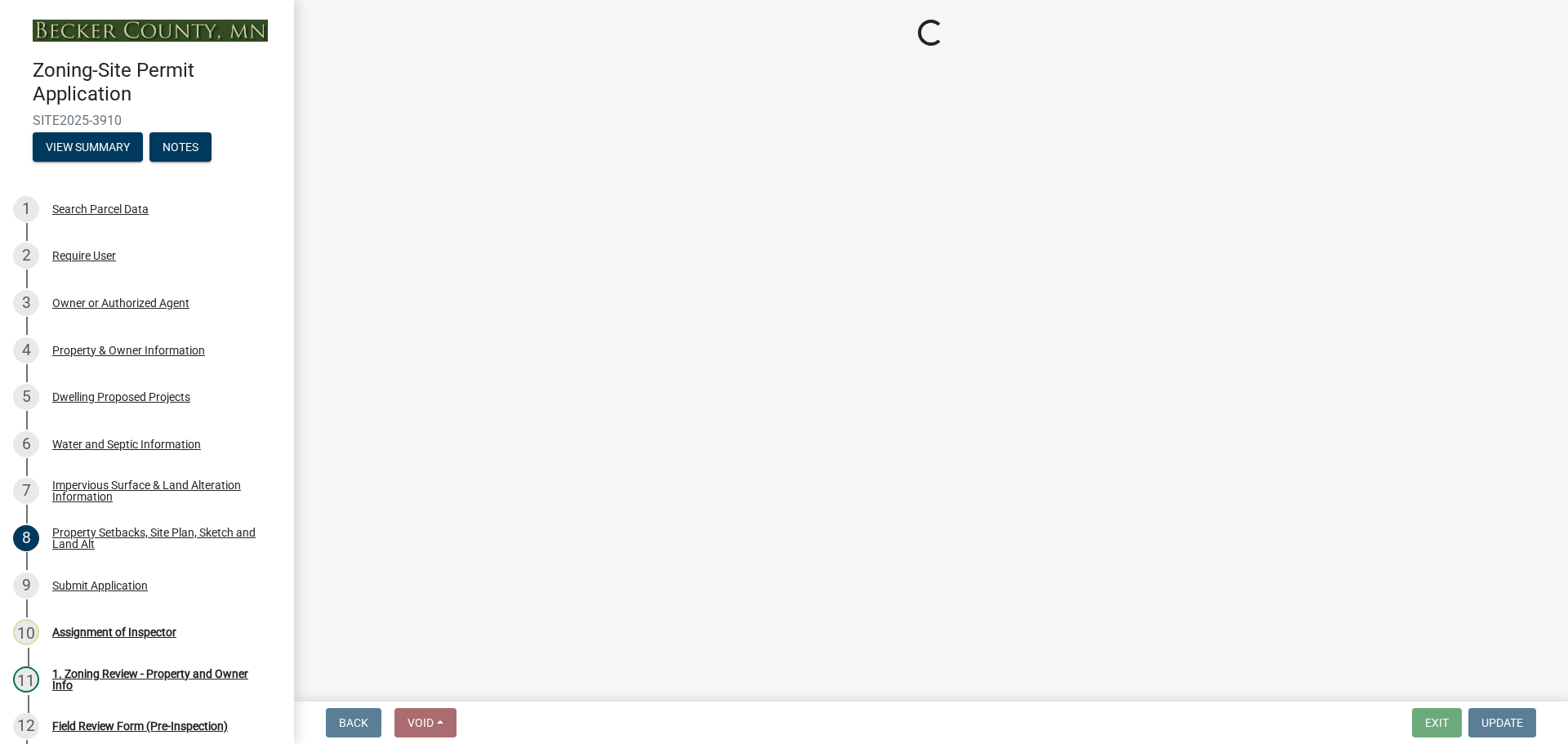
select select "a045e8de-0125-48b5-a52c-0705e3235ca5"
select select "5a3ddd1e-2d3b-44b4-950c-cbdcbc00514f"
select select "c6a0a915-8859-4117-97a8-42e675f9bace"
select select "11c1c089-3b44-43c0-9549-3c9eeea2451f"
select select "b73c0820-a4c6-4370-a211-12dbb2d2833e"
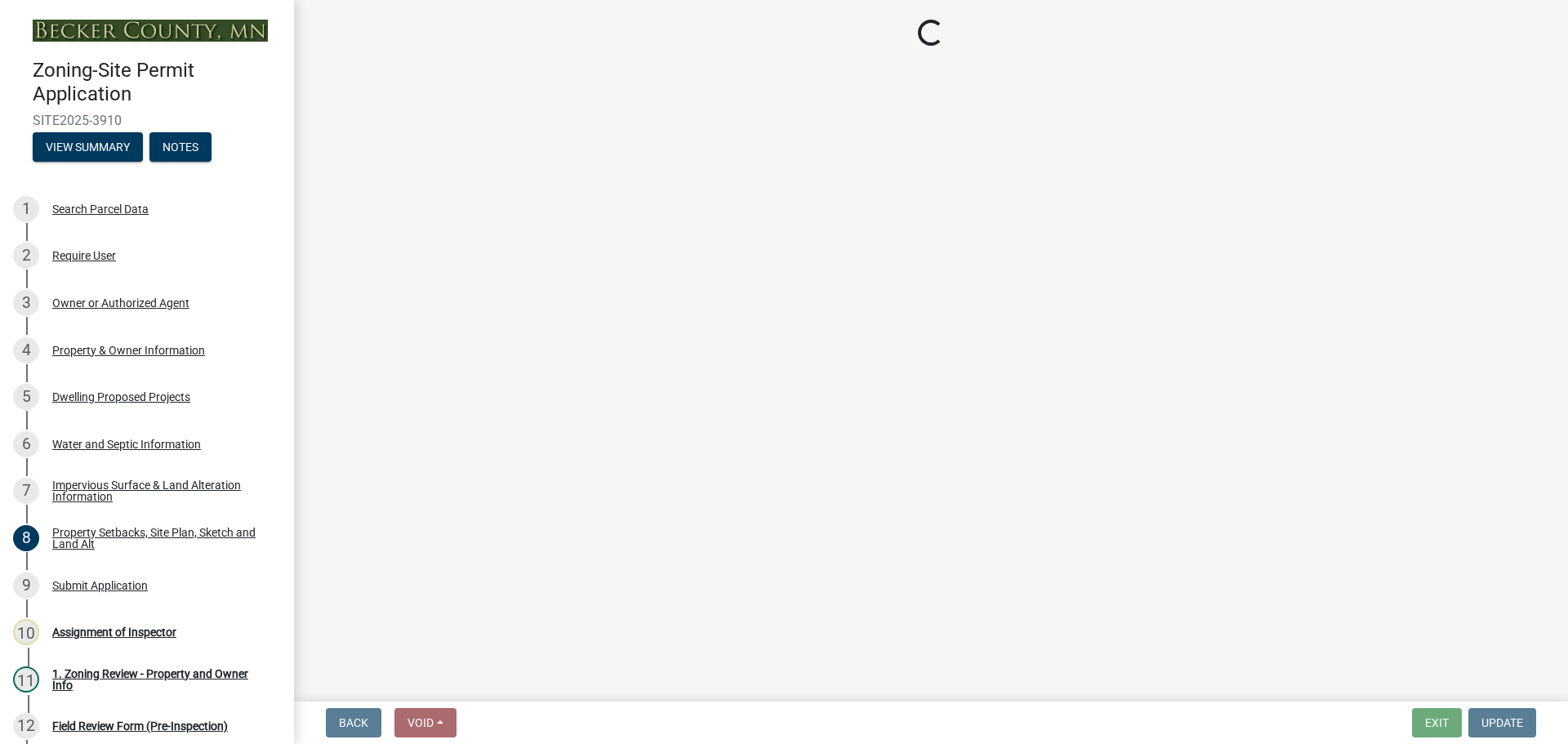
select select "8e4dc0e1-7dfa-4afc-85b9-5ad40795f204"
select select "107cbe59-677b-44f2-96fc-816b282ebb79"
select select "ab9119d1-7da9-49c4-9fac-8c142204c89d"
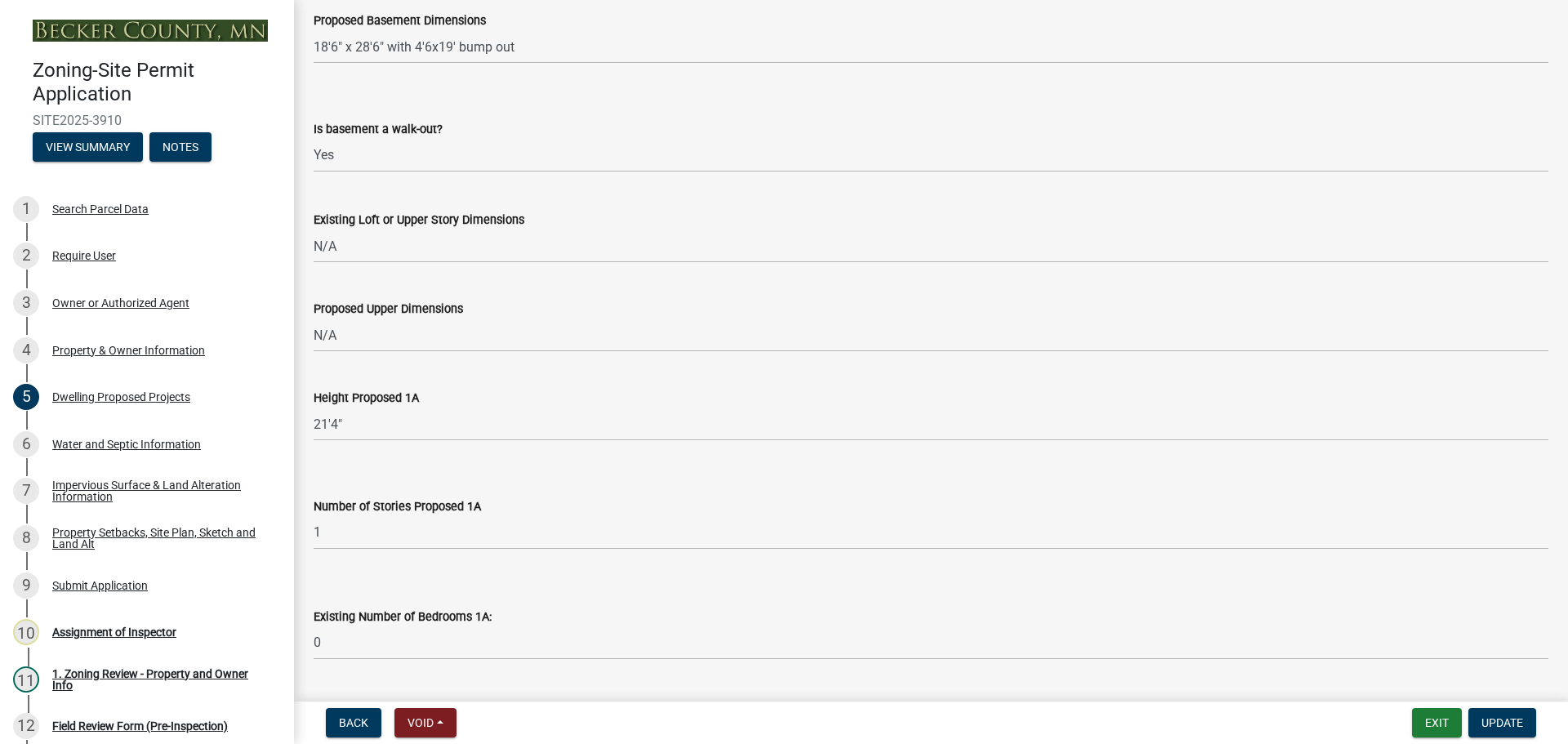
scroll to position [980, 0]
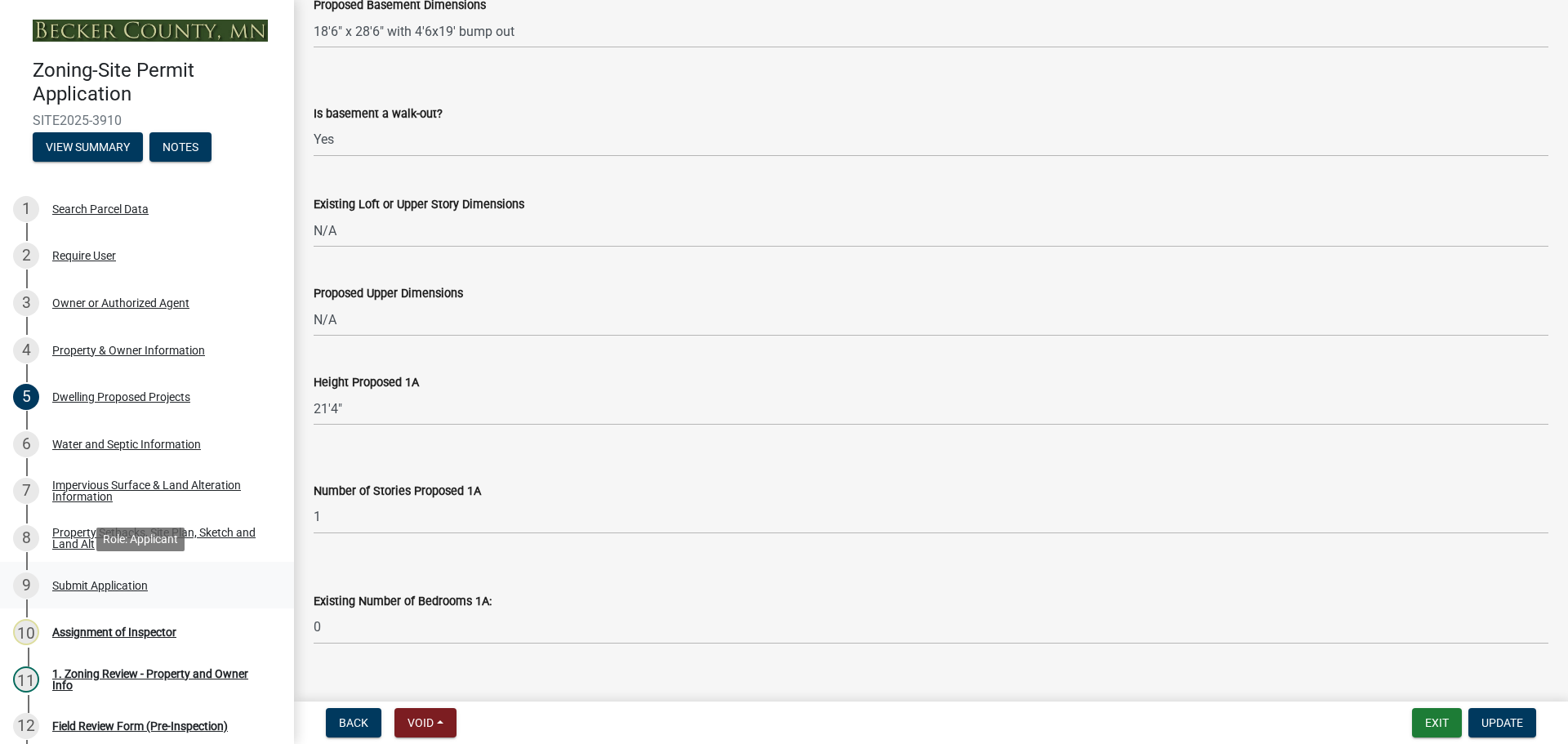
click at [107, 596] on div "9 Submit Application" at bounding box center [140, 585] width 255 height 26
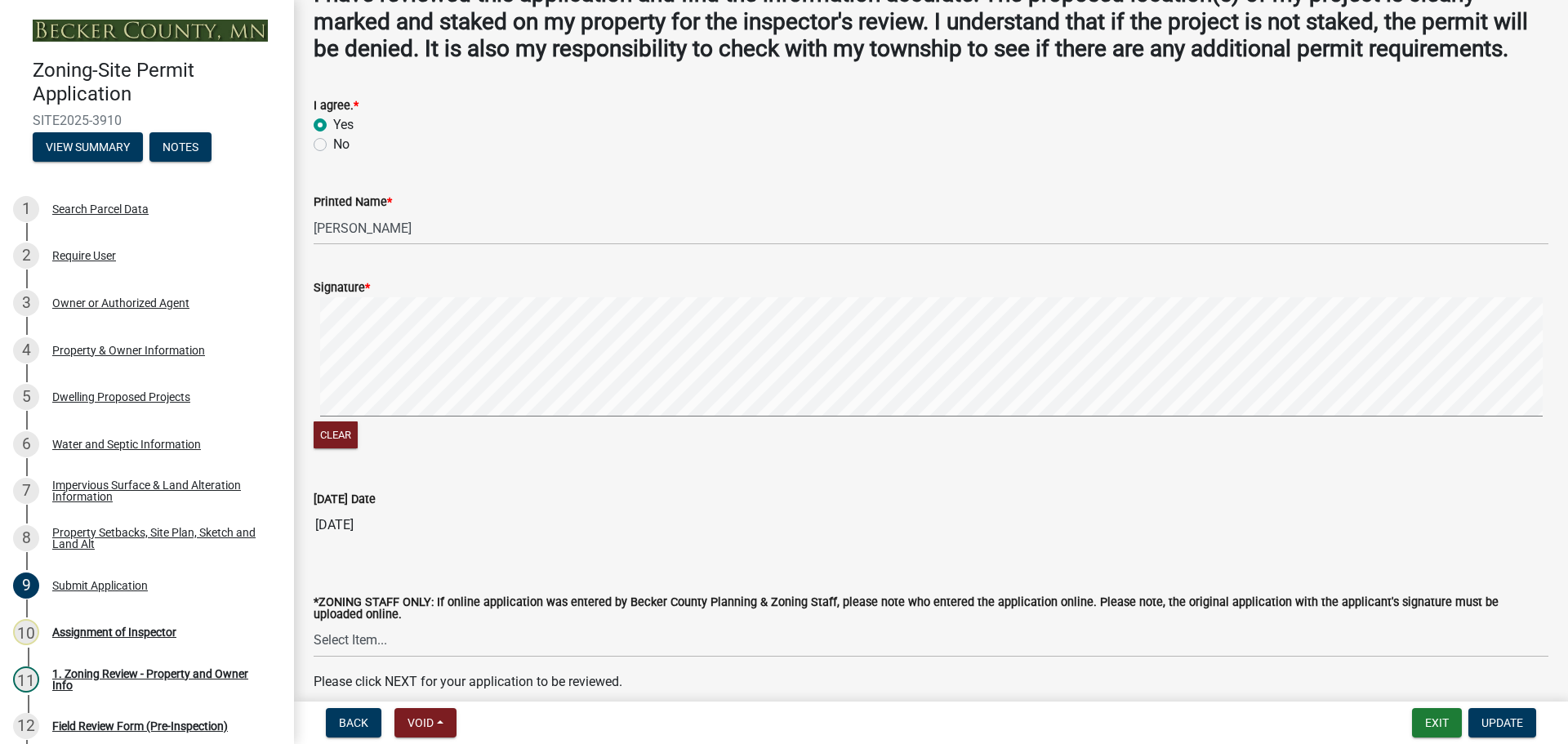
scroll to position [185, 0]
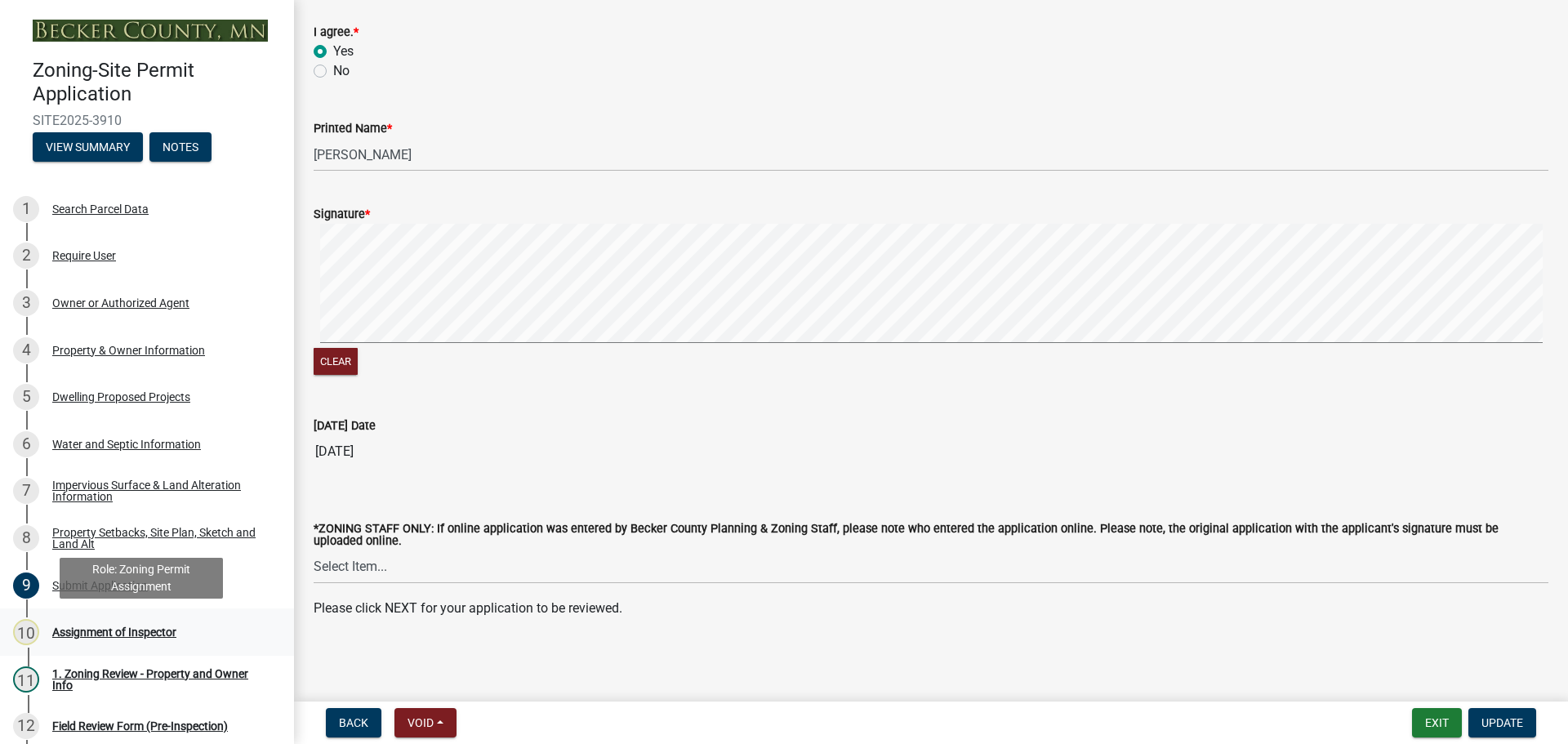
click at [147, 634] on div "Assignment of Inspector" at bounding box center [114, 632] width 124 height 12
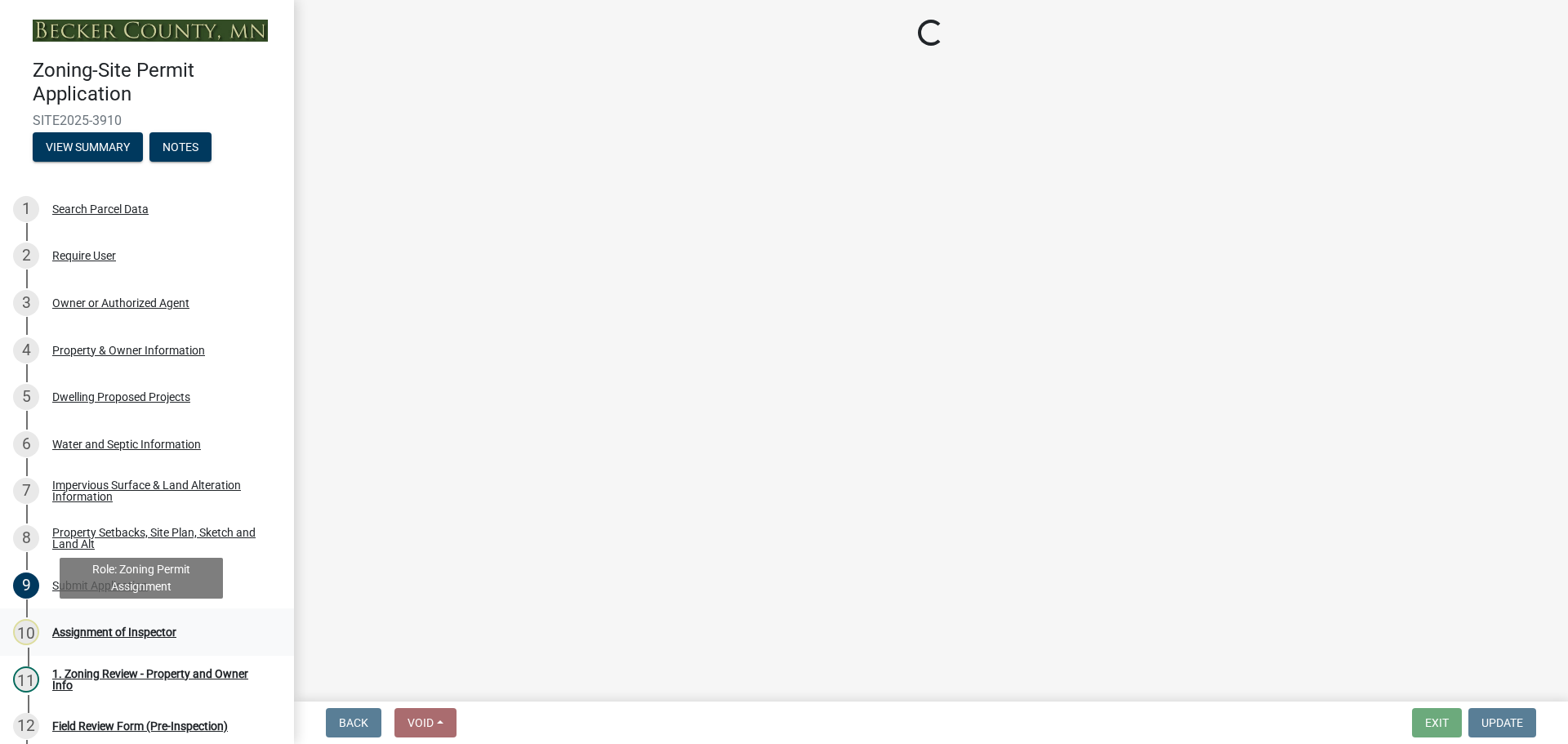
scroll to position [0, 0]
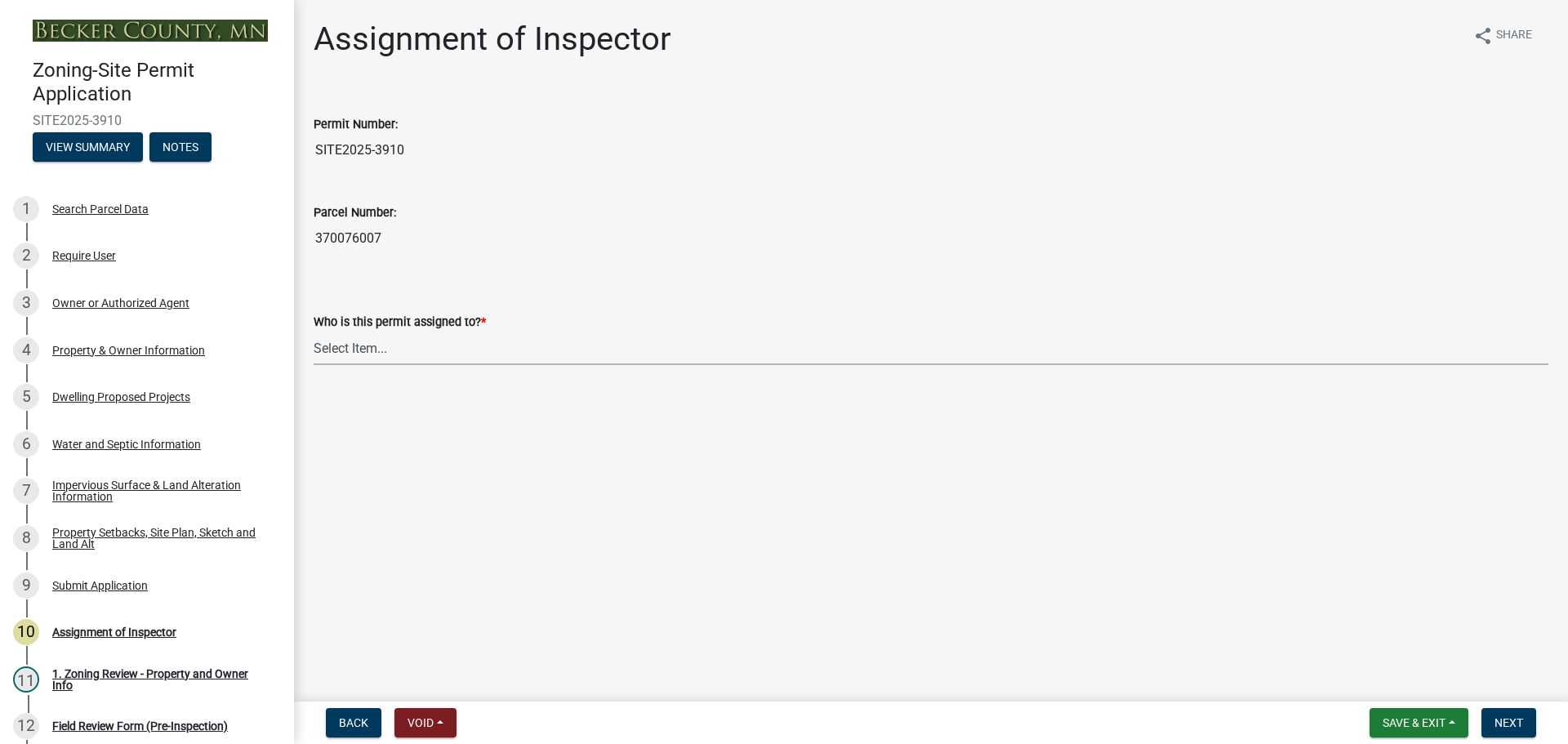
click at [416, 352] on select "Select Item... [PERSON_NAME] [PERSON_NAME] [PERSON_NAME] [PERSON_NAME] [PERSON_…" at bounding box center [931, 348] width 1235 height 33
click at [314, 331] on select "Select Item... [PERSON_NAME] [PERSON_NAME] [PERSON_NAME] [PERSON_NAME] [PERSON_…" at bounding box center [931, 348] width 1235 height 33
select select "c0b6e50c-983d-48c1-a910-e8bd43c13b77"
click at [1532, 726] on button "Next" at bounding box center [1509, 723] width 55 height 29
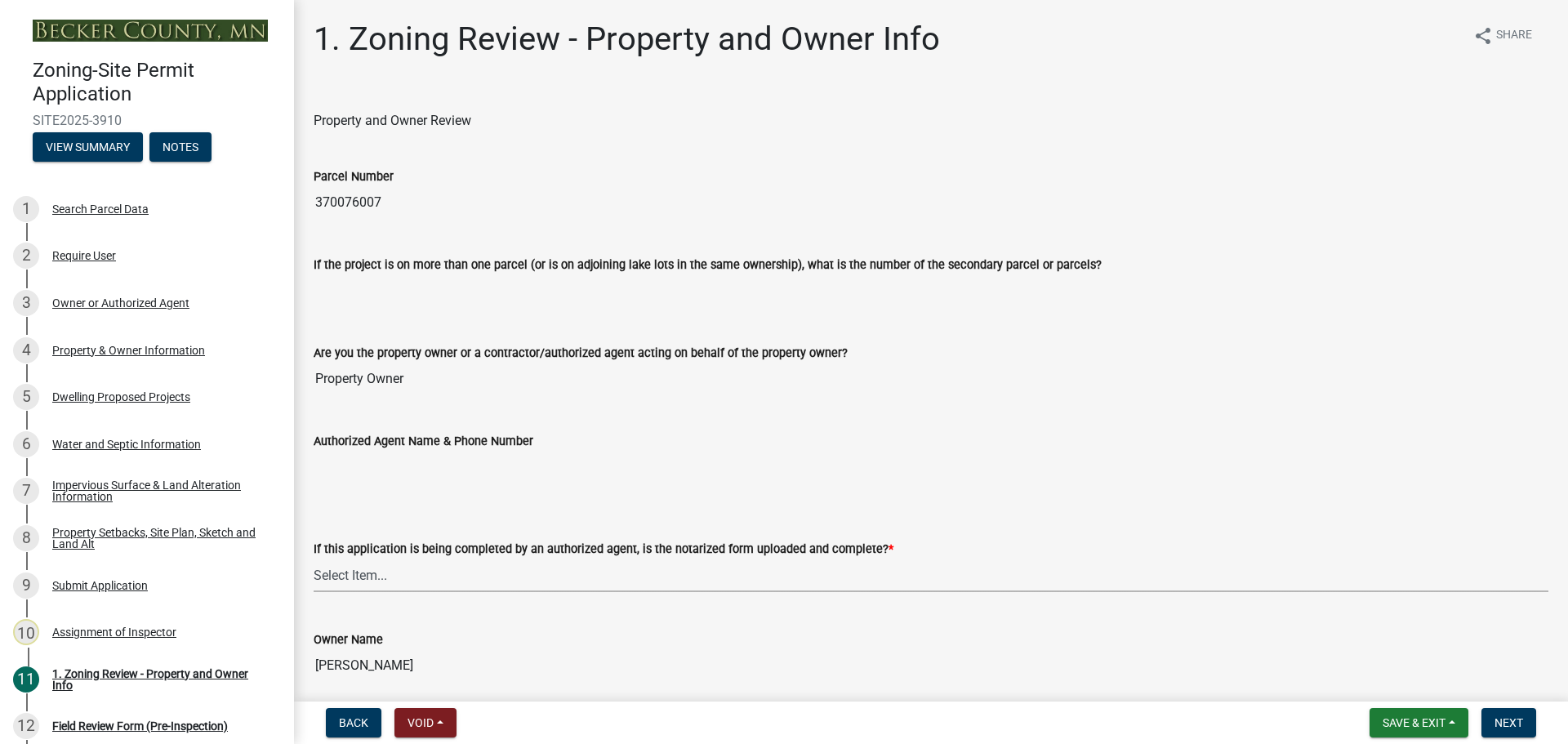
click at [504, 580] on select "Select Item... Yes No N/A" at bounding box center [931, 576] width 1235 height 33
click at [314, 559] on select "Select Item... Yes No N/A" at bounding box center [931, 576] width 1235 height 33
select select "b279cdb4-a9c7-4e65-a8bd-797316f5be14"
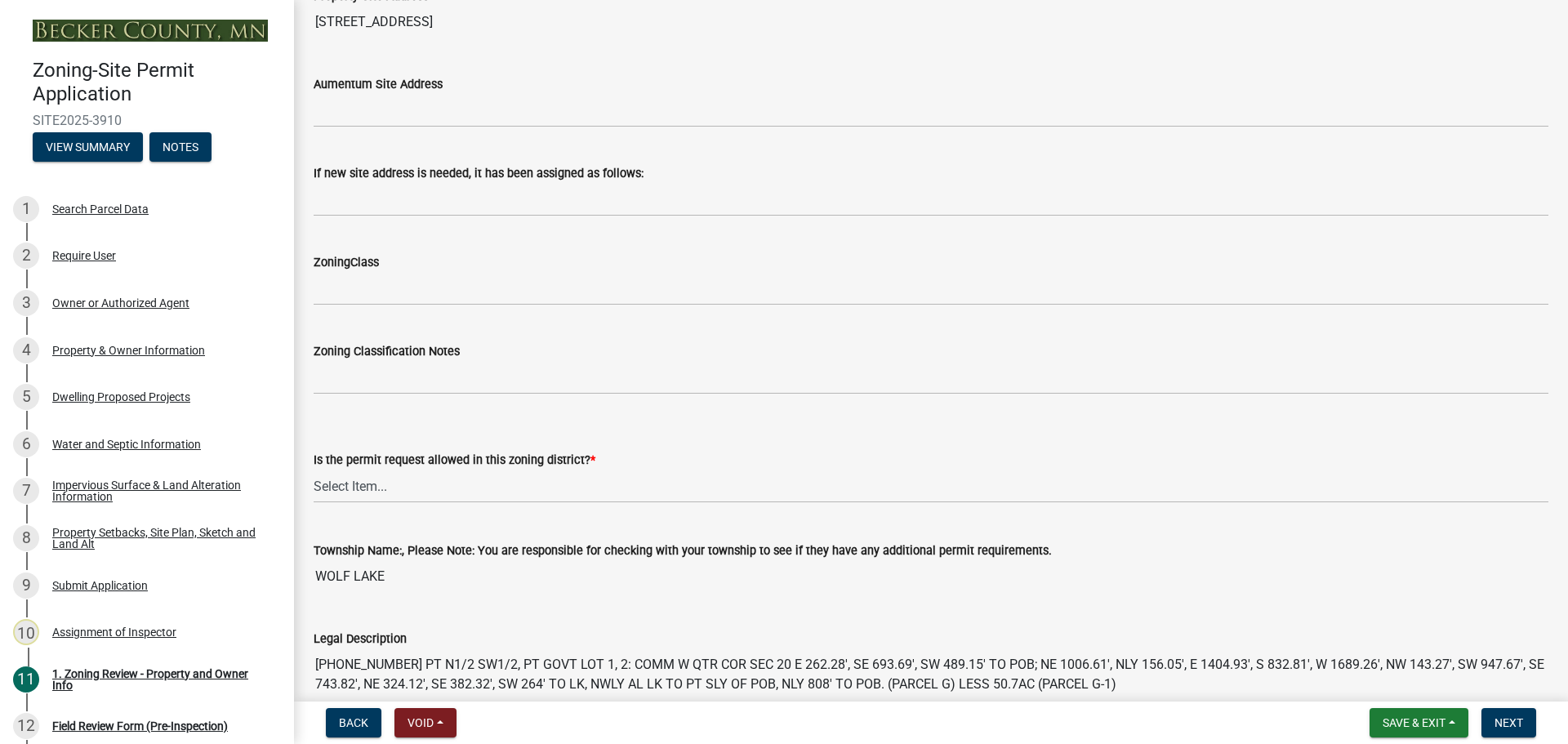
scroll to position [1307, 0]
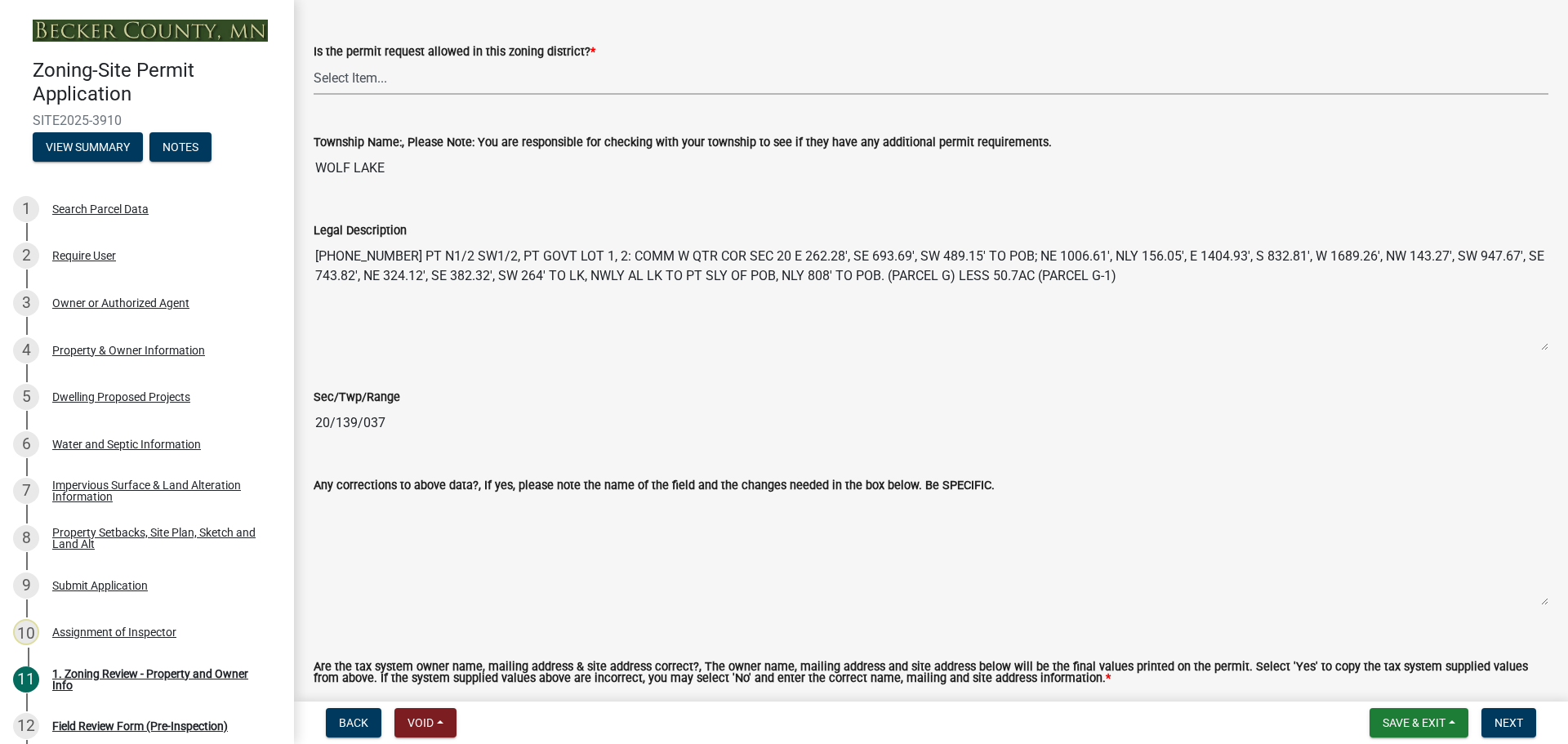
click at [422, 72] on select "Select Item... Yes No" at bounding box center [931, 78] width 1235 height 33
click at [314, 61] on select "Select Item... Yes No" at bounding box center [931, 78] width 1235 height 33
select select "b4f32c46-6248-4748-b47c-fa4933858724"
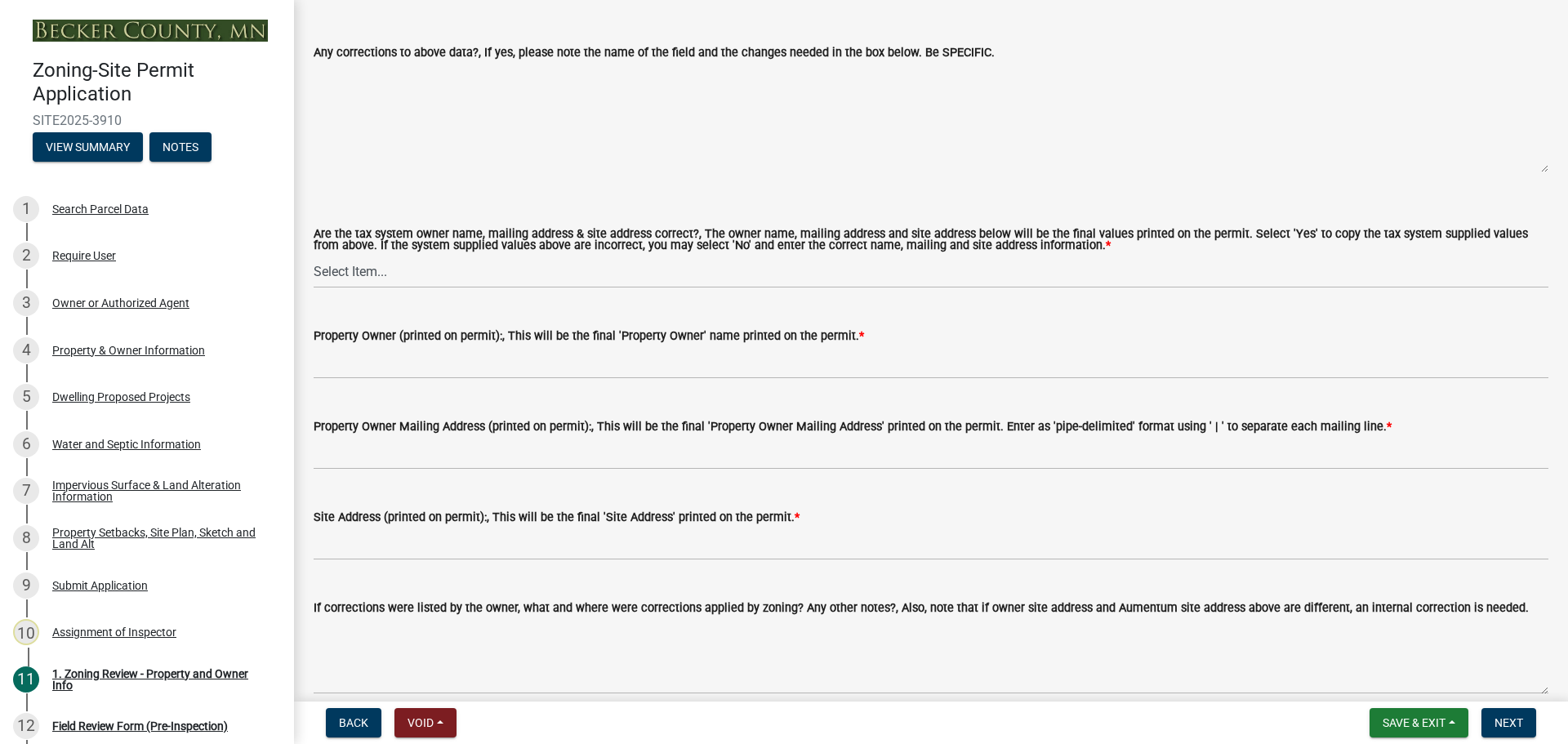
scroll to position [1879, 0]
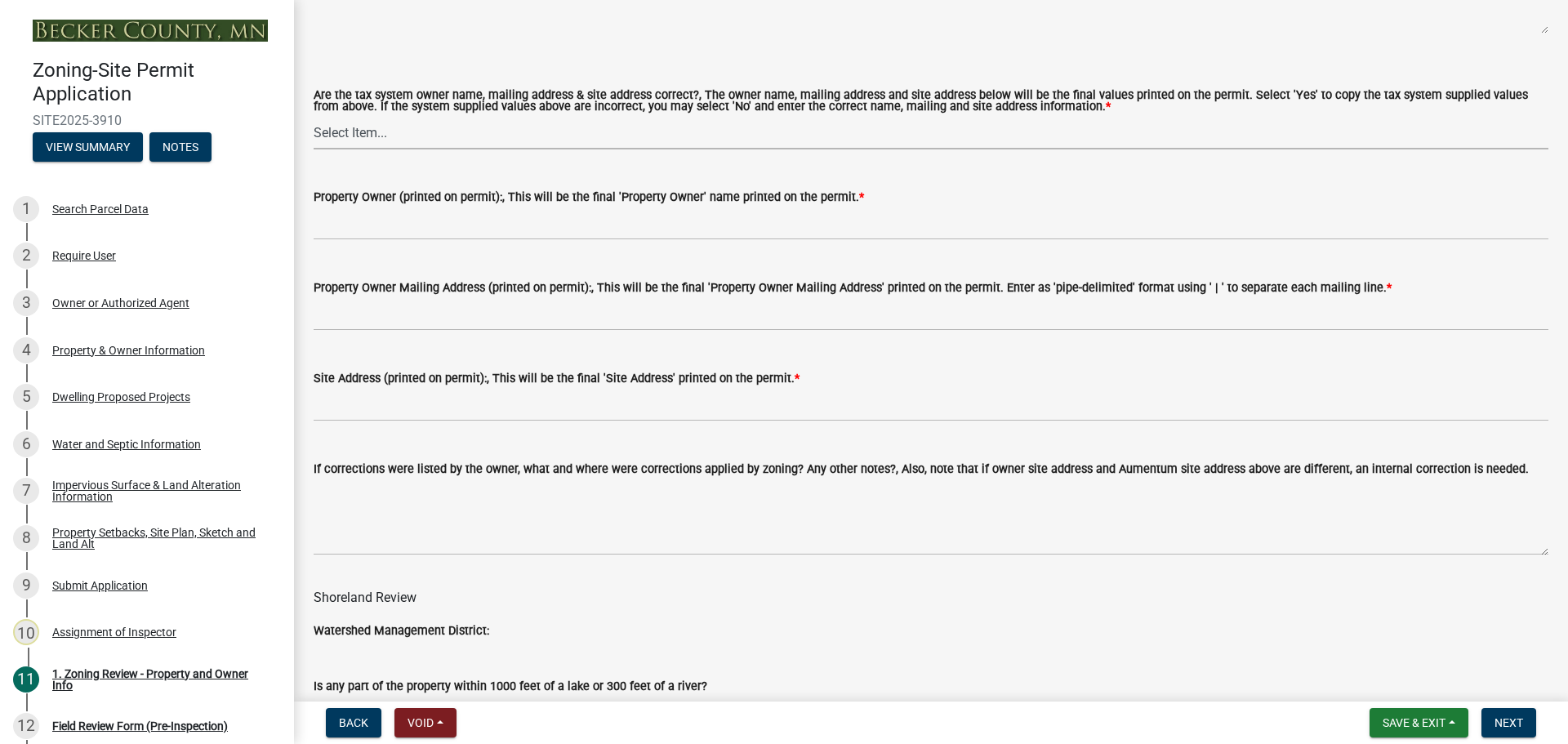
click at [382, 128] on select "Select Item... Yes No" at bounding box center [931, 132] width 1235 height 33
click at [314, 117] on select "Select Item... Yes No" at bounding box center [931, 132] width 1235 height 33
select select "ab6c2257-4786-48e5-86d0-1194833f57c8"
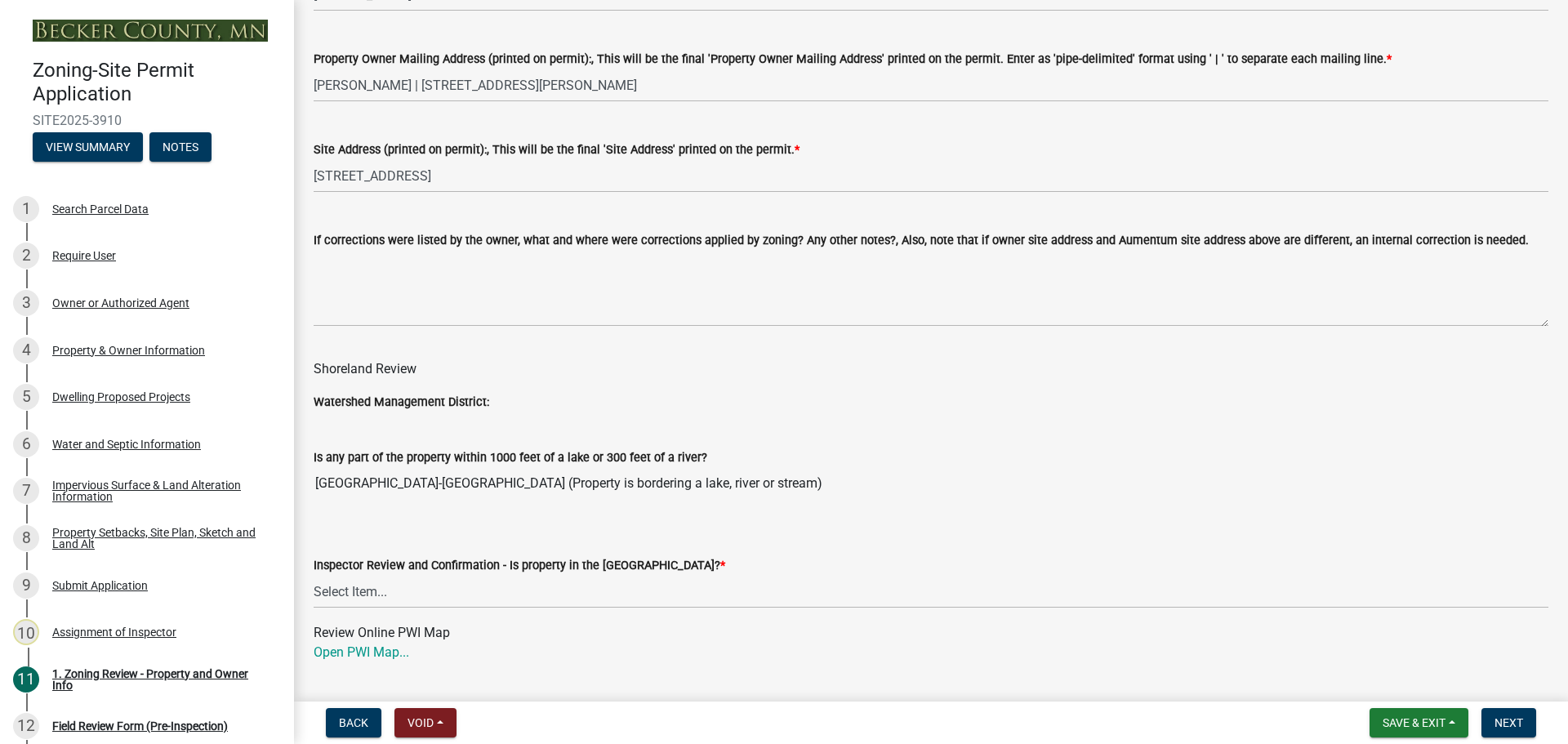
scroll to position [1959, 0]
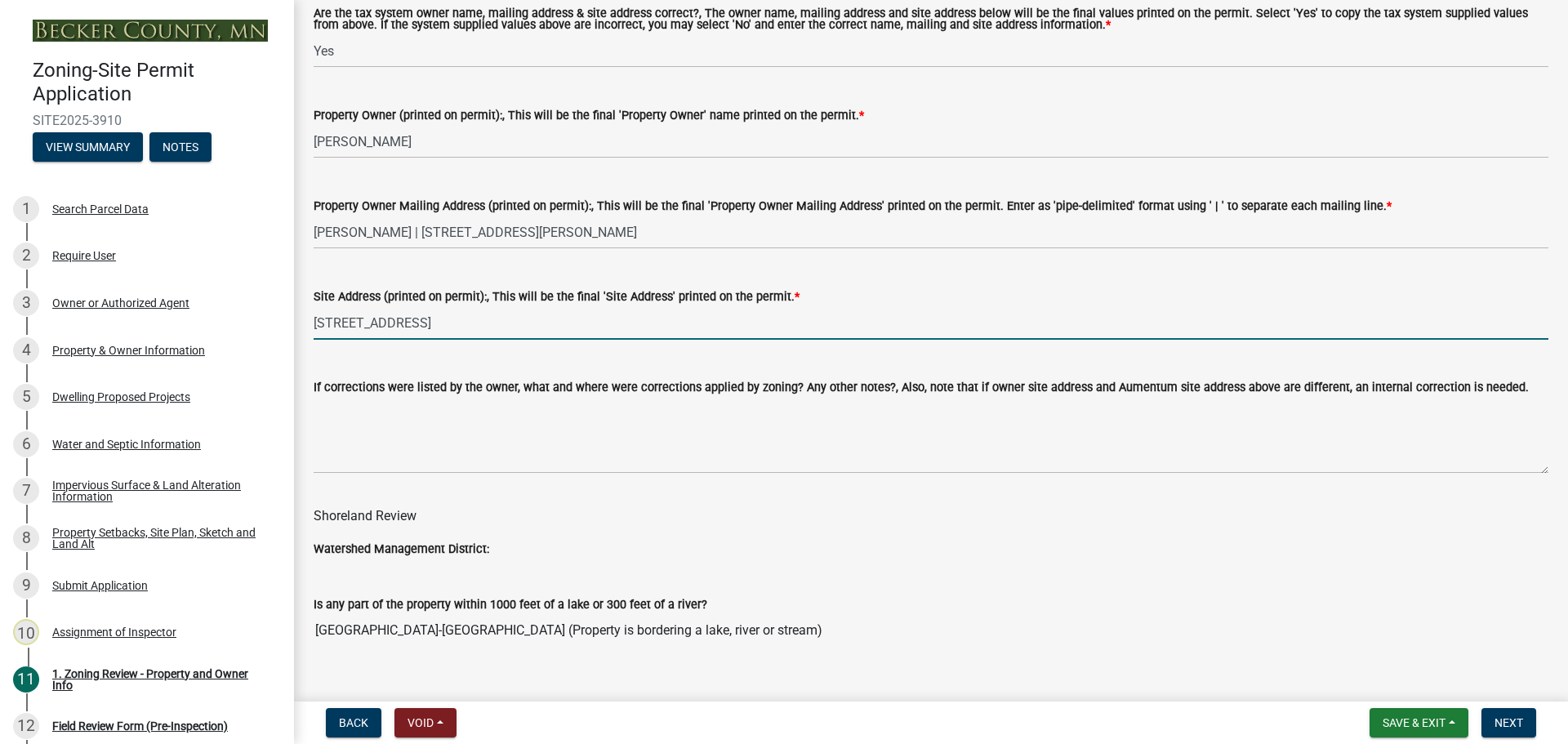
click at [395, 326] on input "[STREET_ADDRESS]" at bounding box center [931, 322] width 1235 height 33
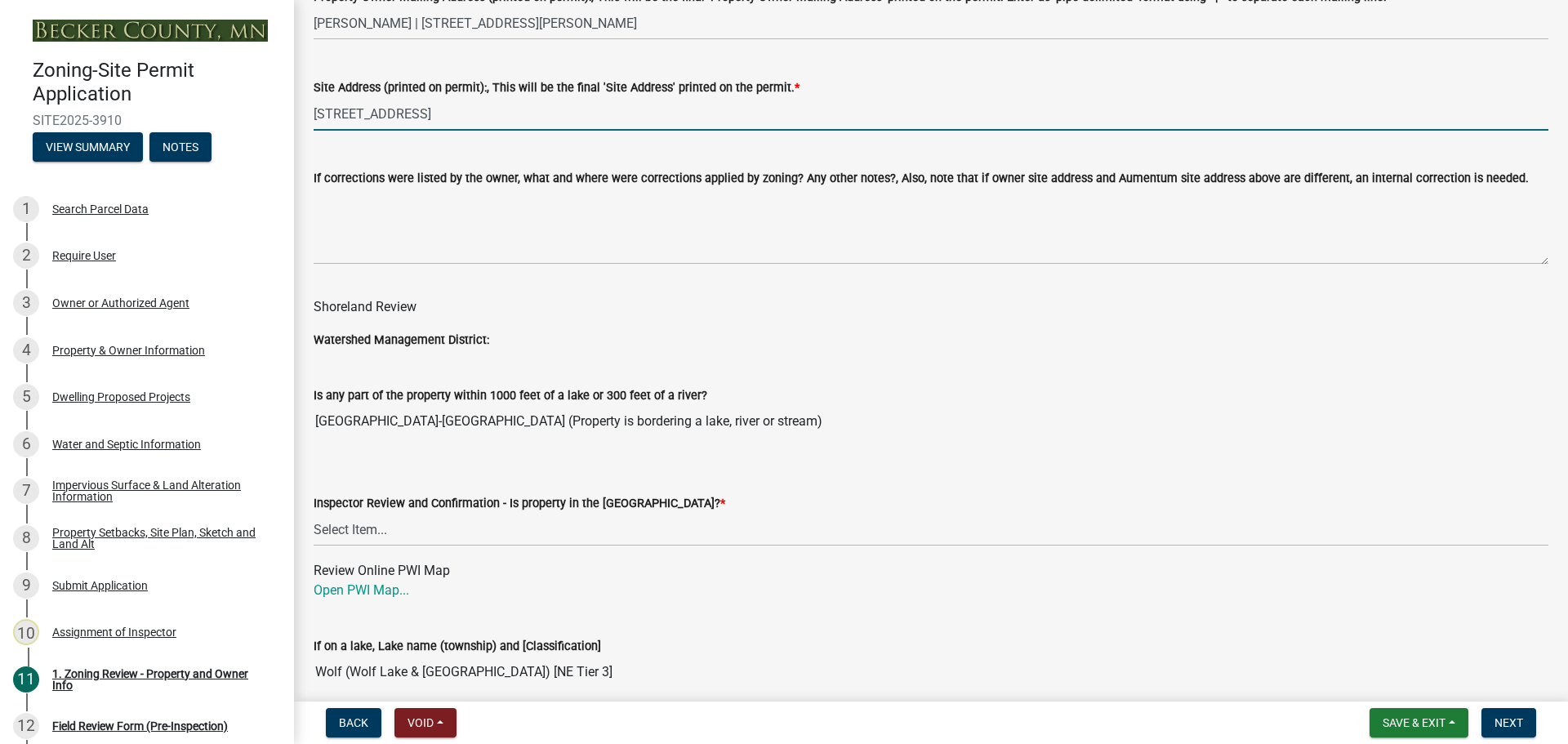
scroll to position [2368, 0]
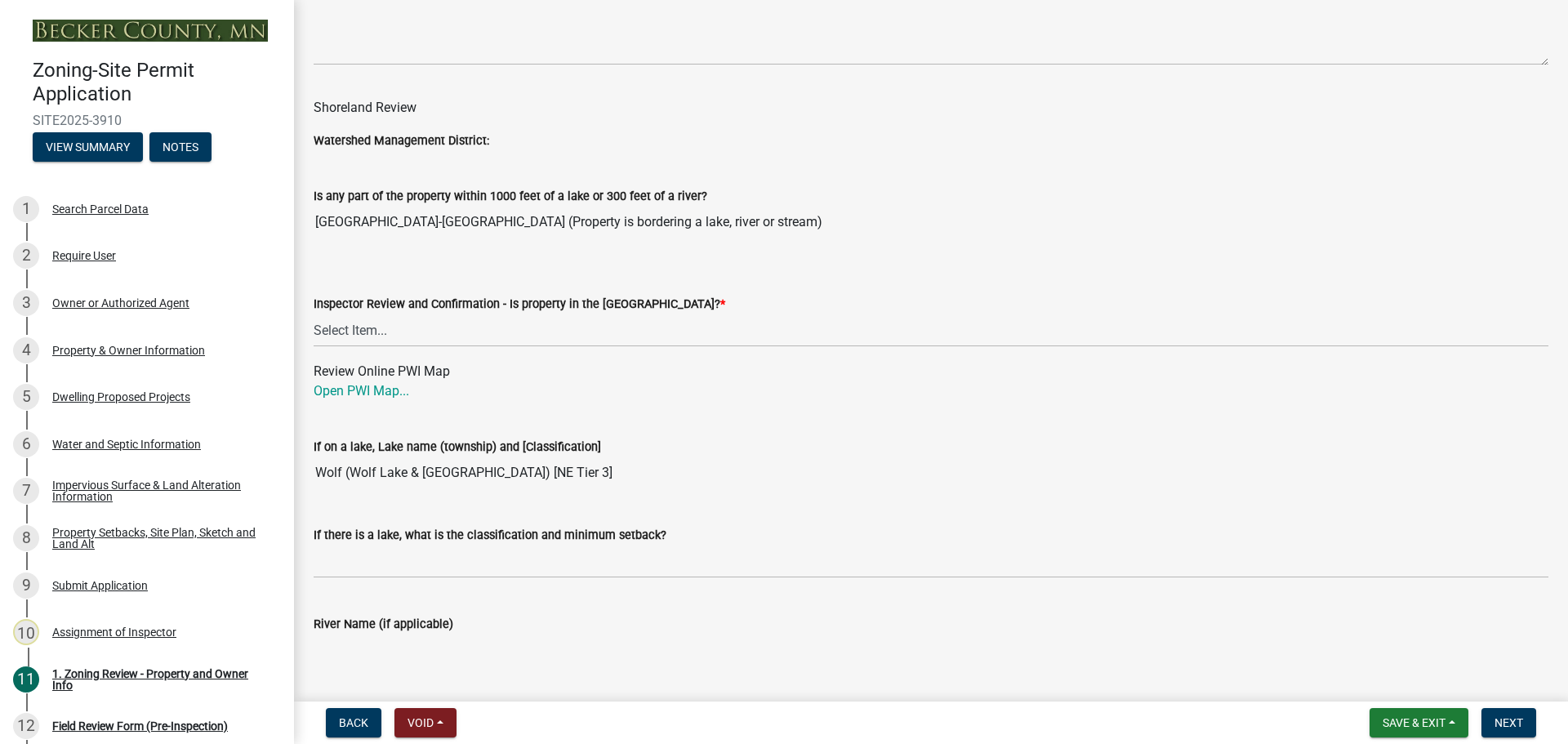
type input "[STREET_ADDRESS]"
click at [412, 328] on select "Select Item... Within [GEOGRAPHIC_DATA] (SD) Not in [GEOGRAPHIC_DATA] (NOTSL)" at bounding box center [931, 330] width 1235 height 33
click at [314, 315] on select "Select Item... Within [GEOGRAPHIC_DATA] (SD) Not in [GEOGRAPHIC_DATA] (NOTSL)" at bounding box center [931, 330] width 1235 height 33
select select "de99b201-fb85-4000-88f5-6f49f4ff2101"
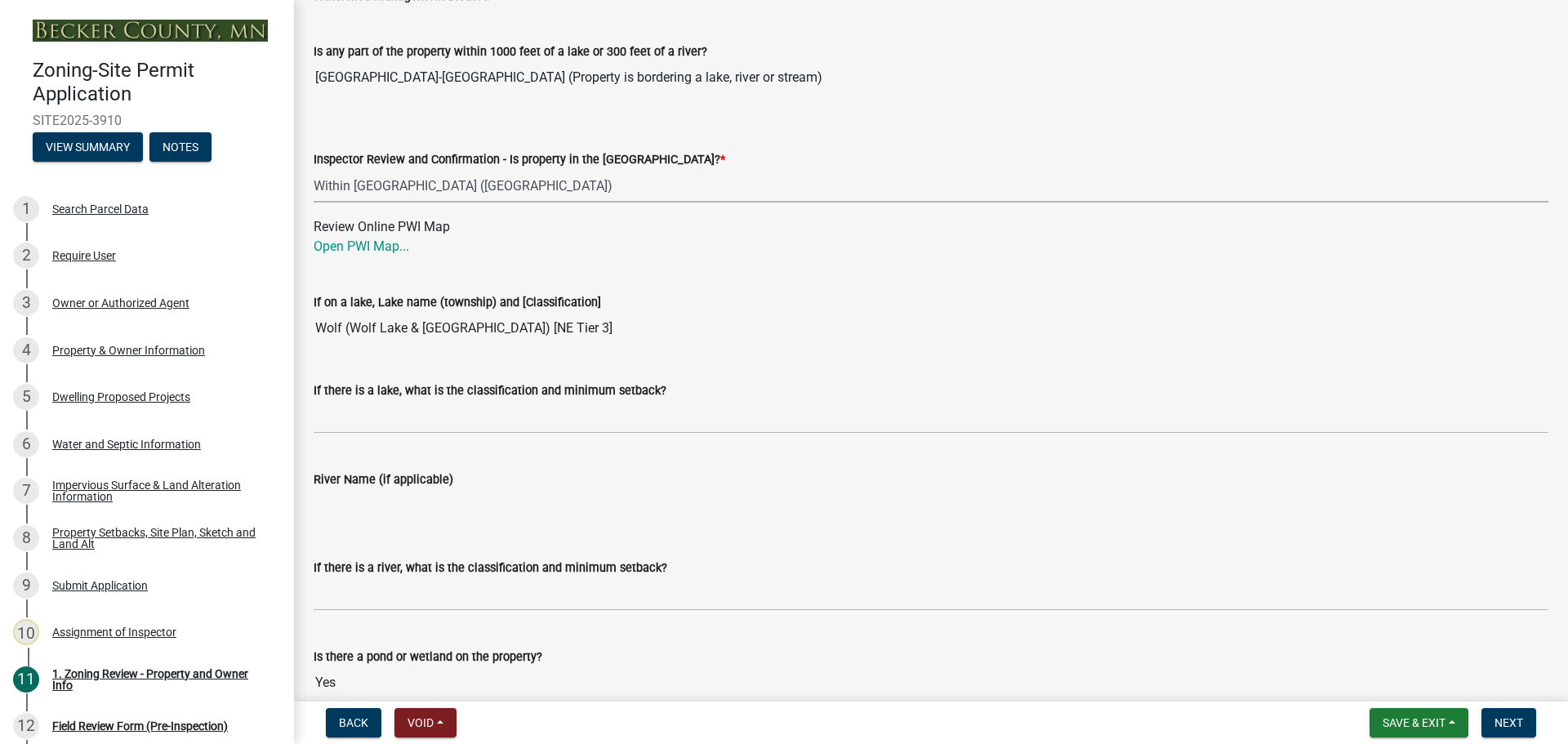
scroll to position [2695, 0]
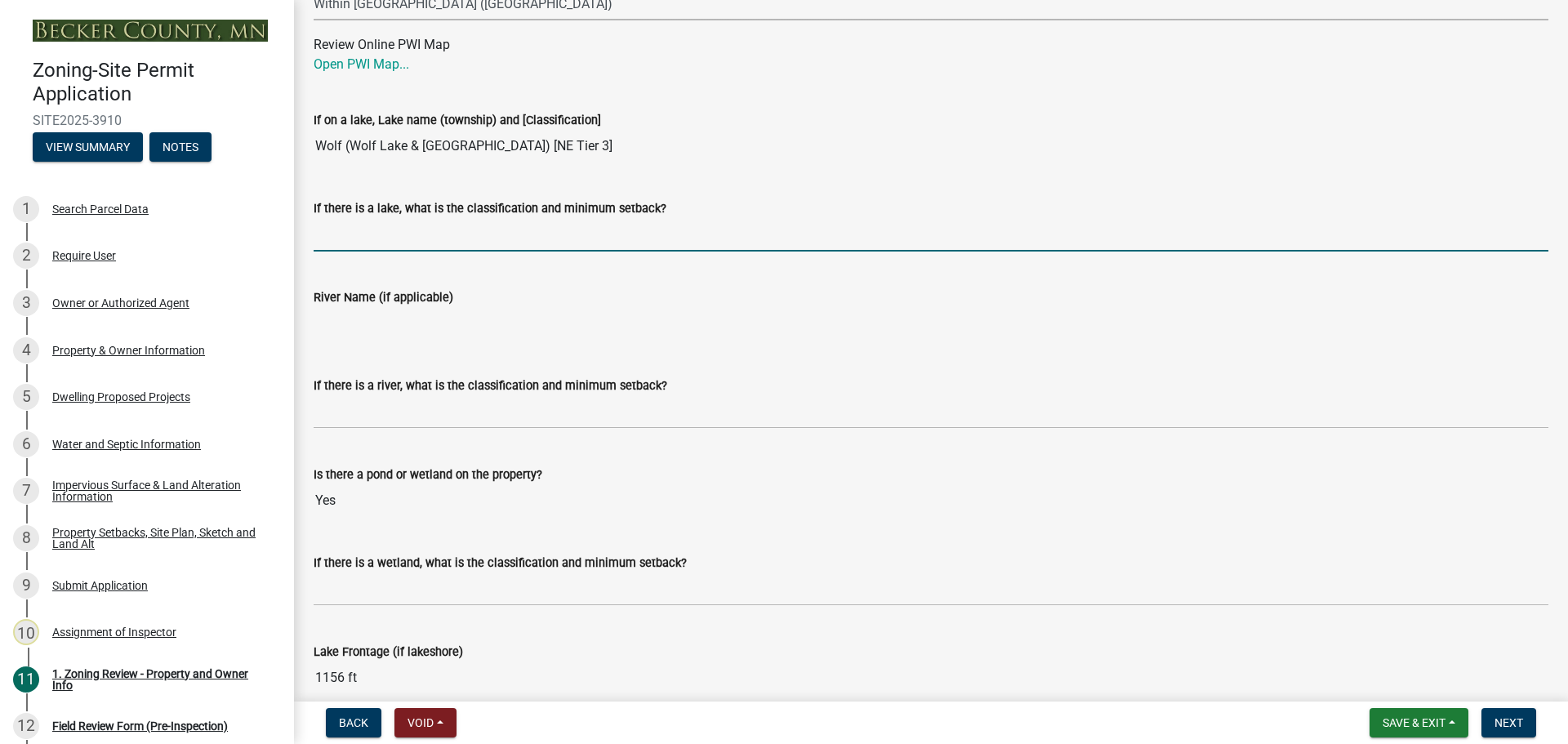
click at [364, 239] on input "If there is a lake, what is the classification and minimum setback?" at bounding box center [931, 235] width 1235 height 33
type input "NE150"
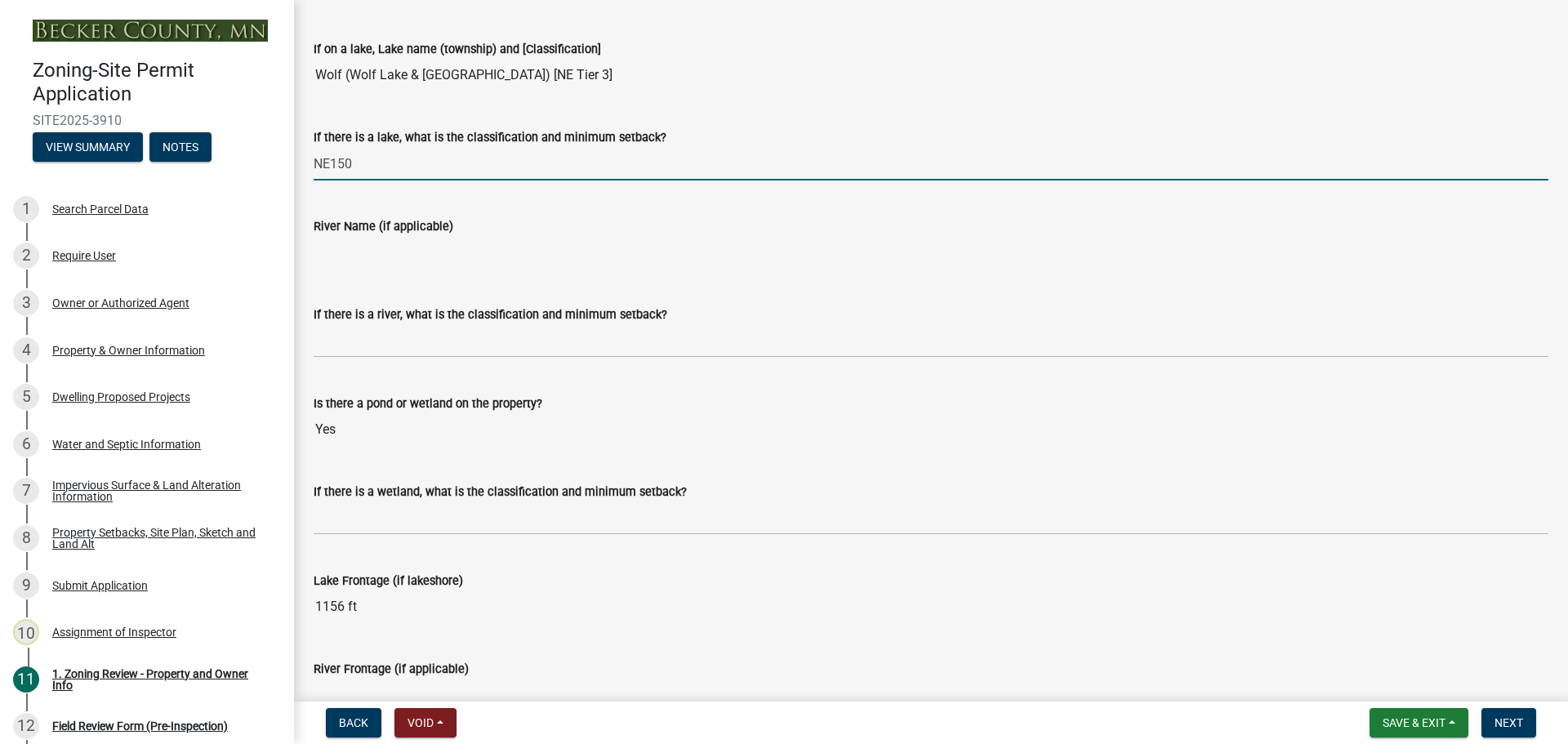
scroll to position [2858, 0]
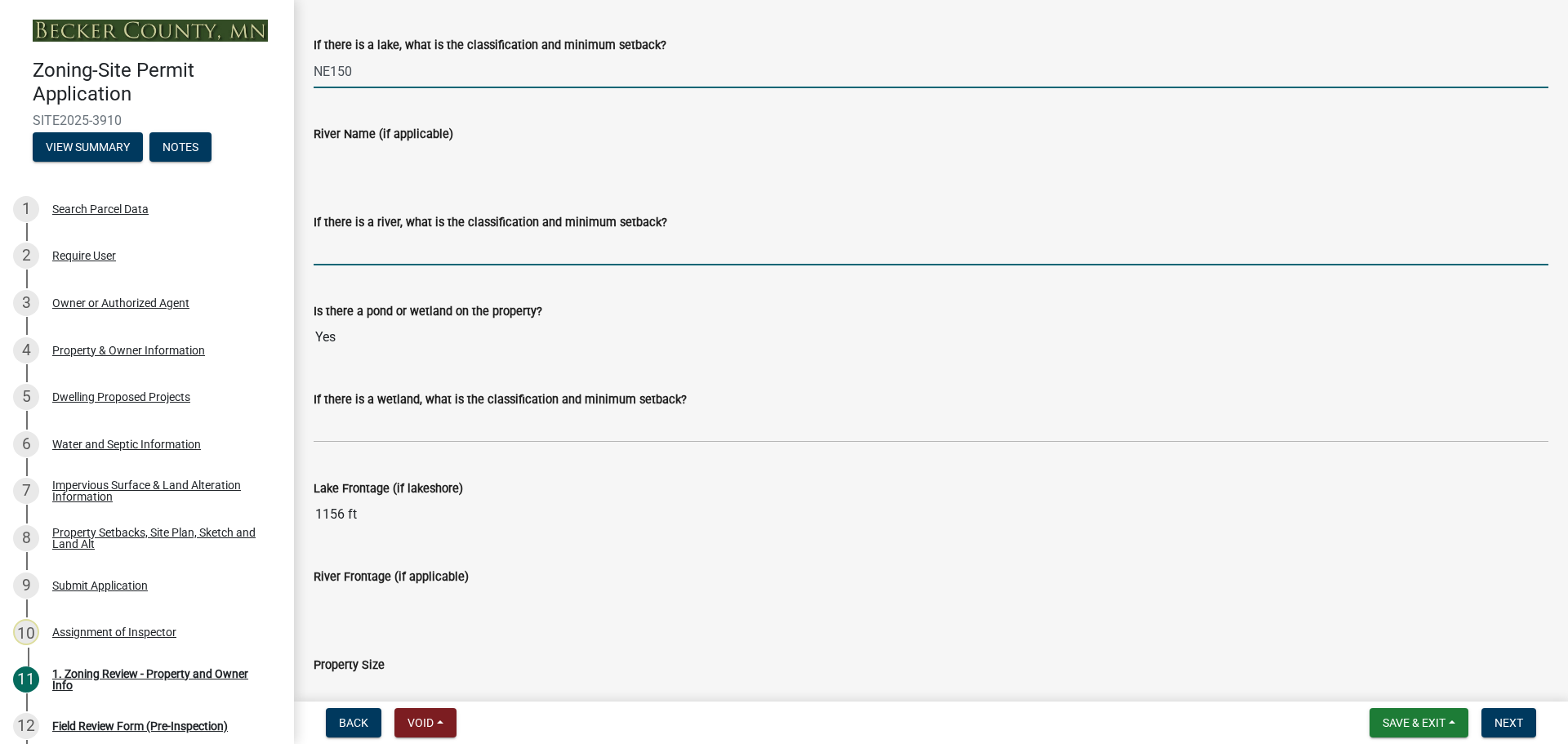
click at [592, 251] on input "If there is a river, what is the classification and minimum setback?" at bounding box center [931, 248] width 1235 height 33
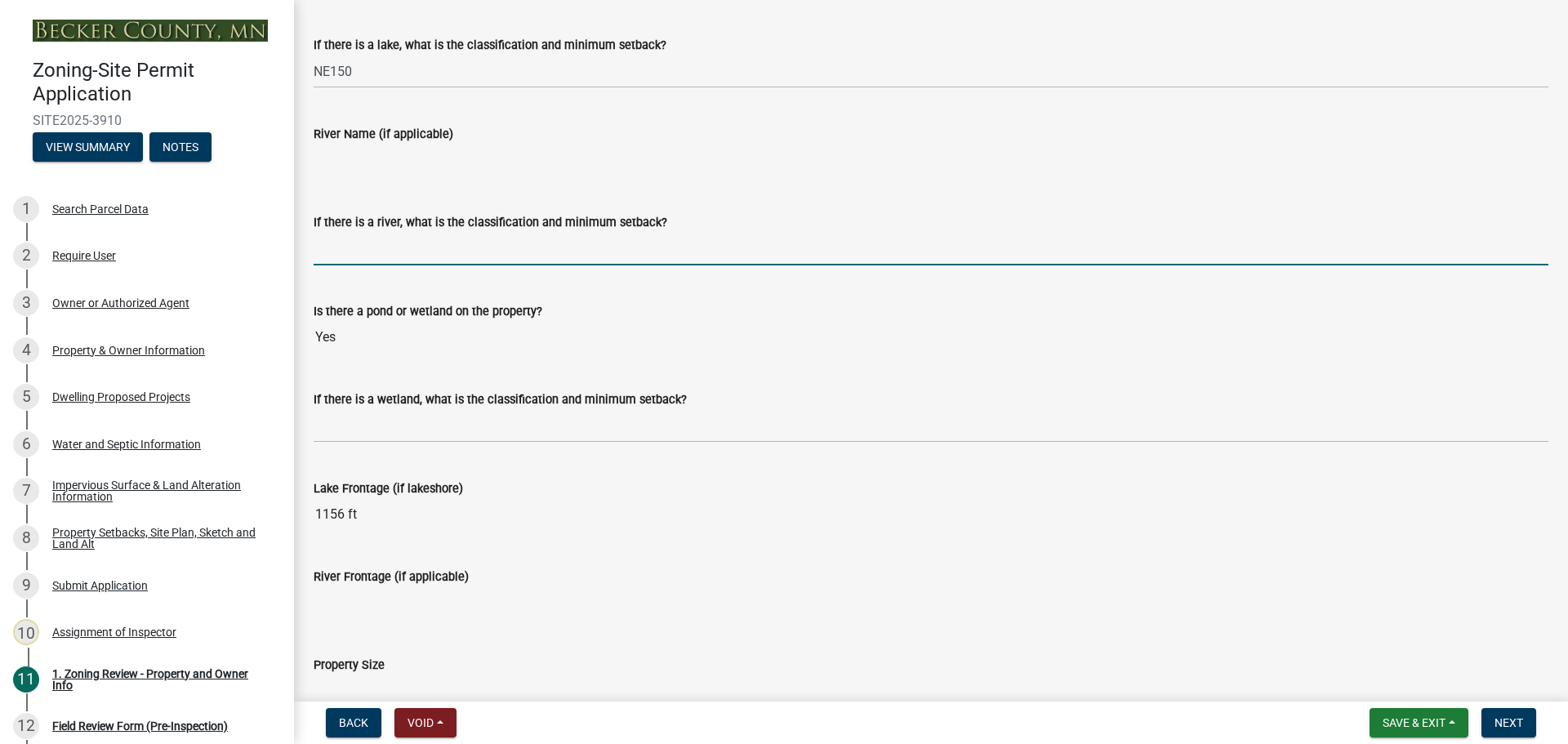
type input "N/A"
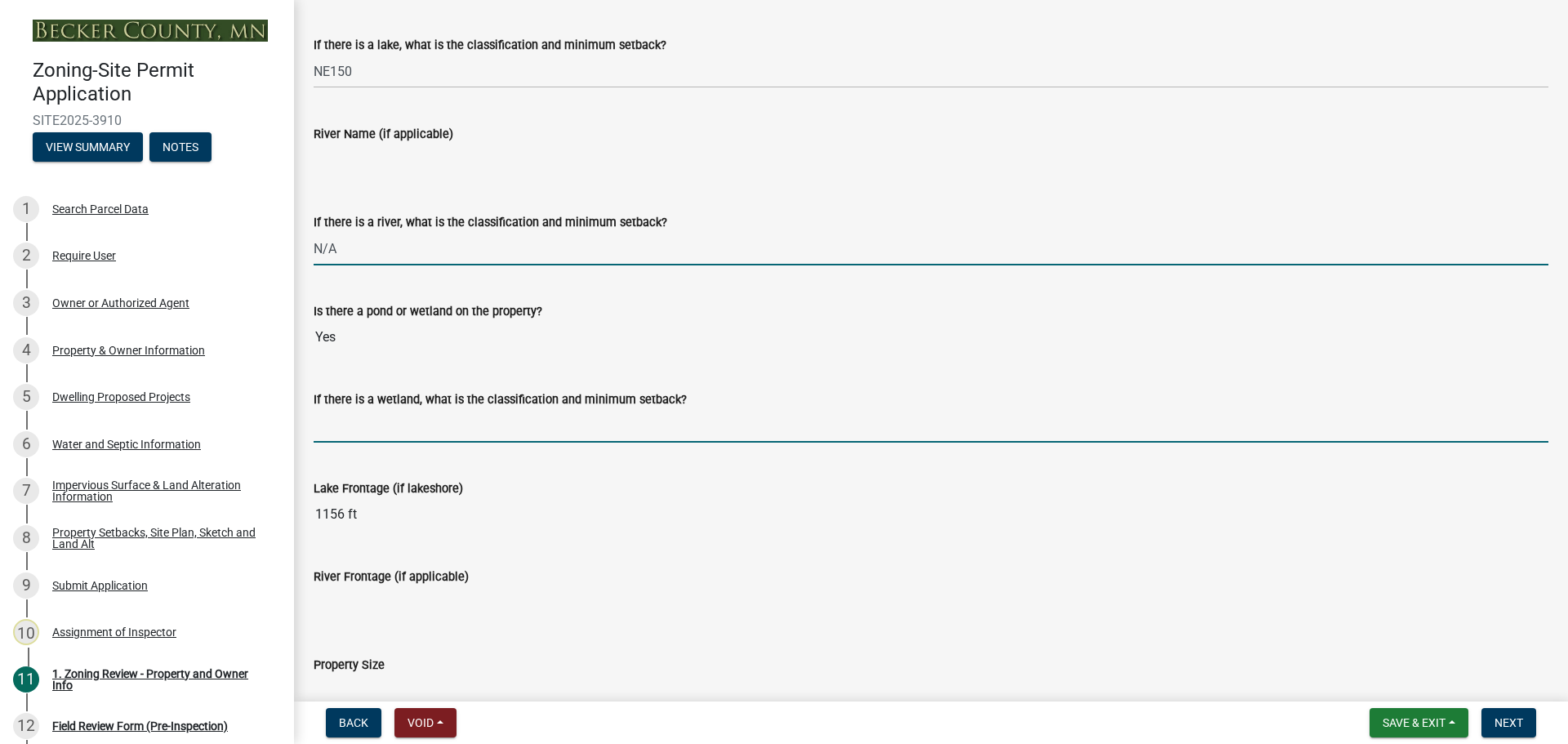
click at [408, 422] on input "If there is a wetland, what is the classification and minimum setback?" at bounding box center [931, 426] width 1235 height 33
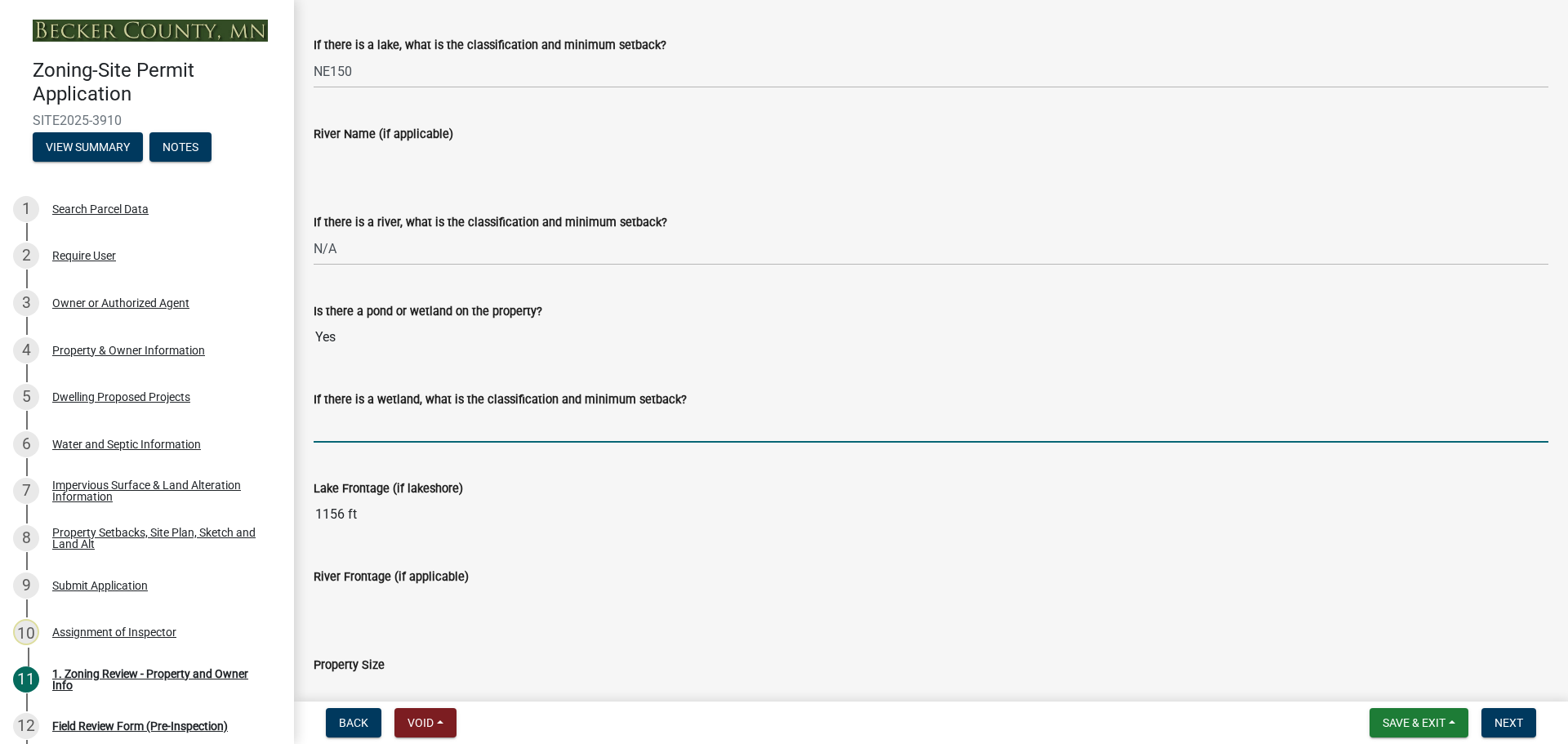
type input "not protected wetland, may build up to but not in the wetland"
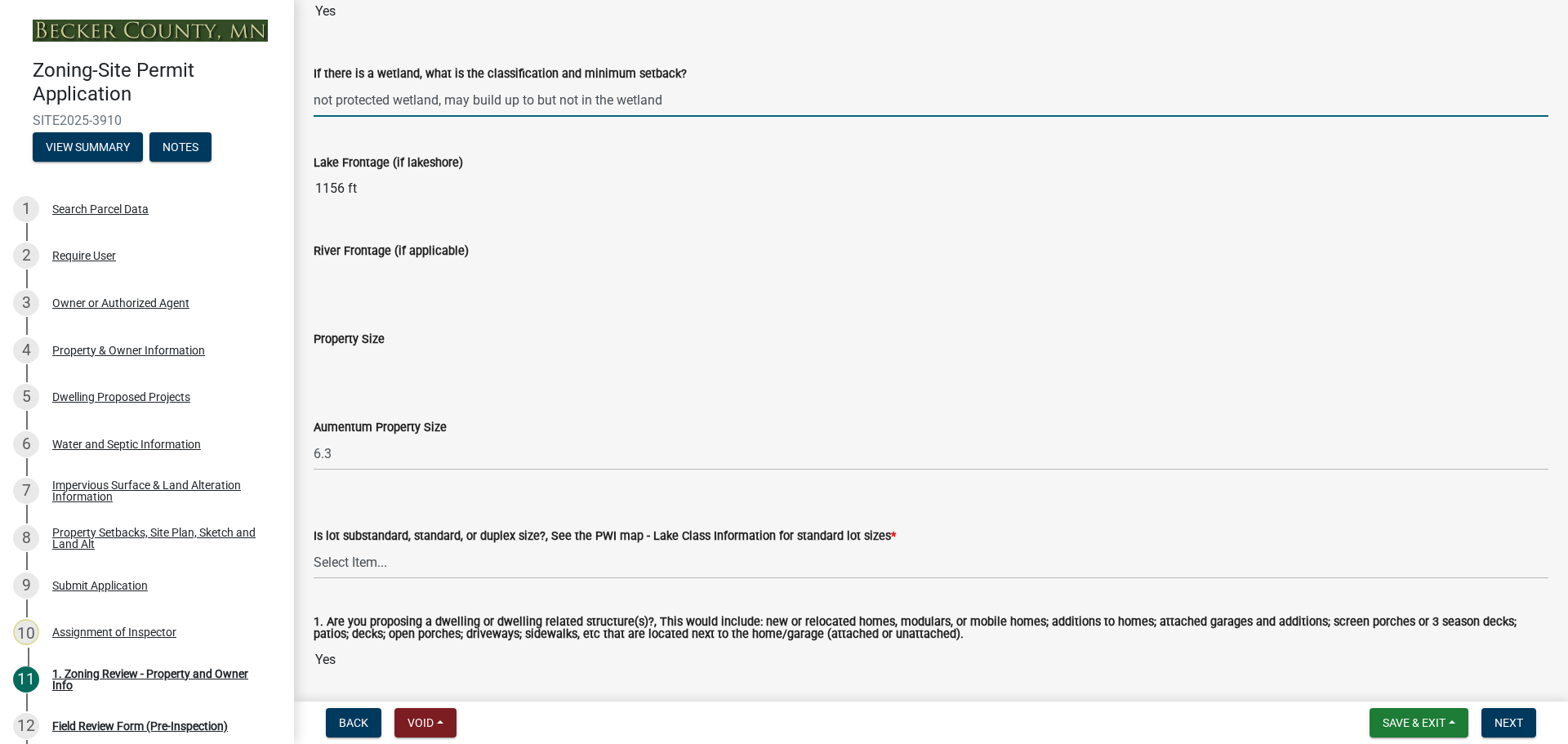
scroll to position [3184, 0]
